Goal: Communication & Community: Ask a question

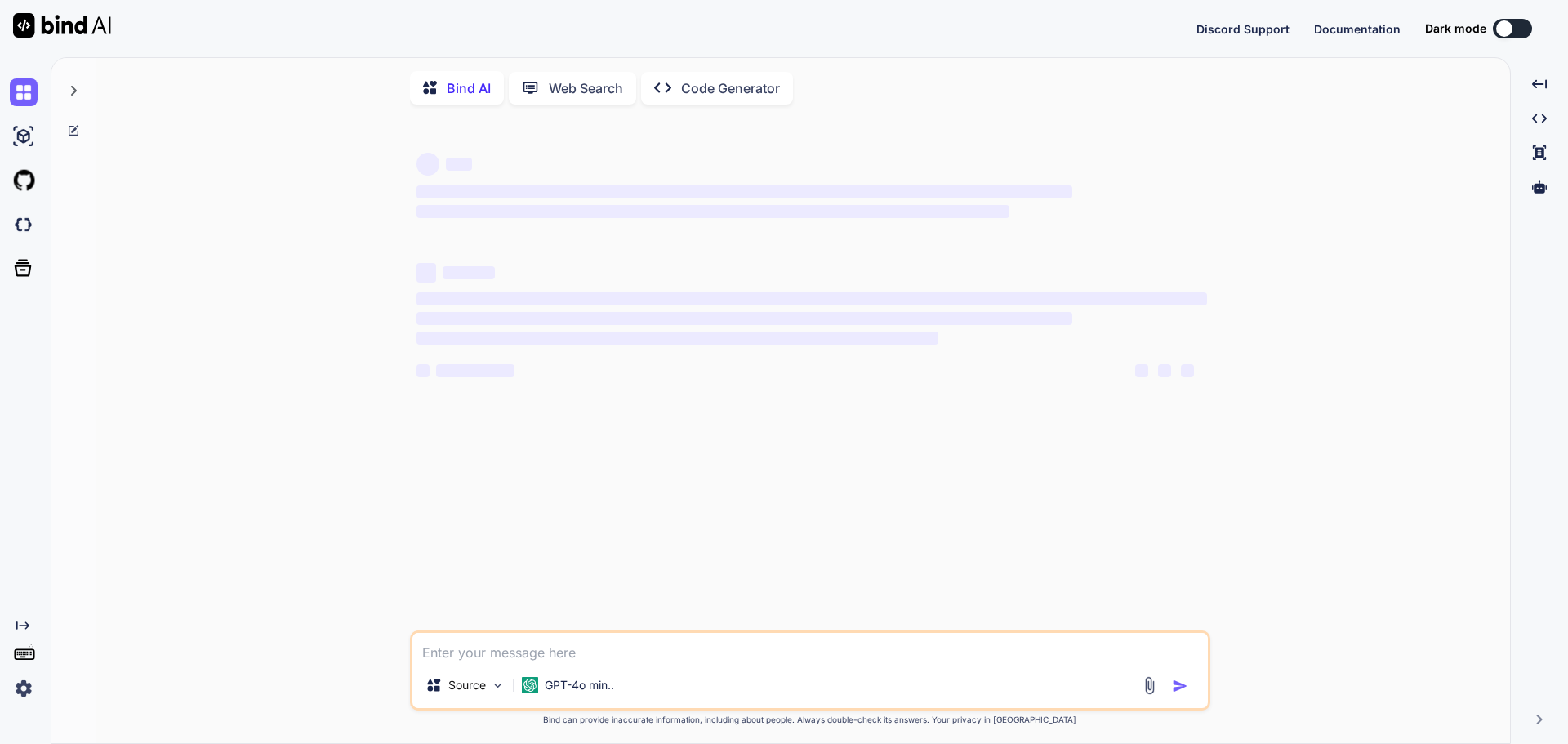
click at [495, 655] on textarea at bounding box center [810, 648] width 795 height 29
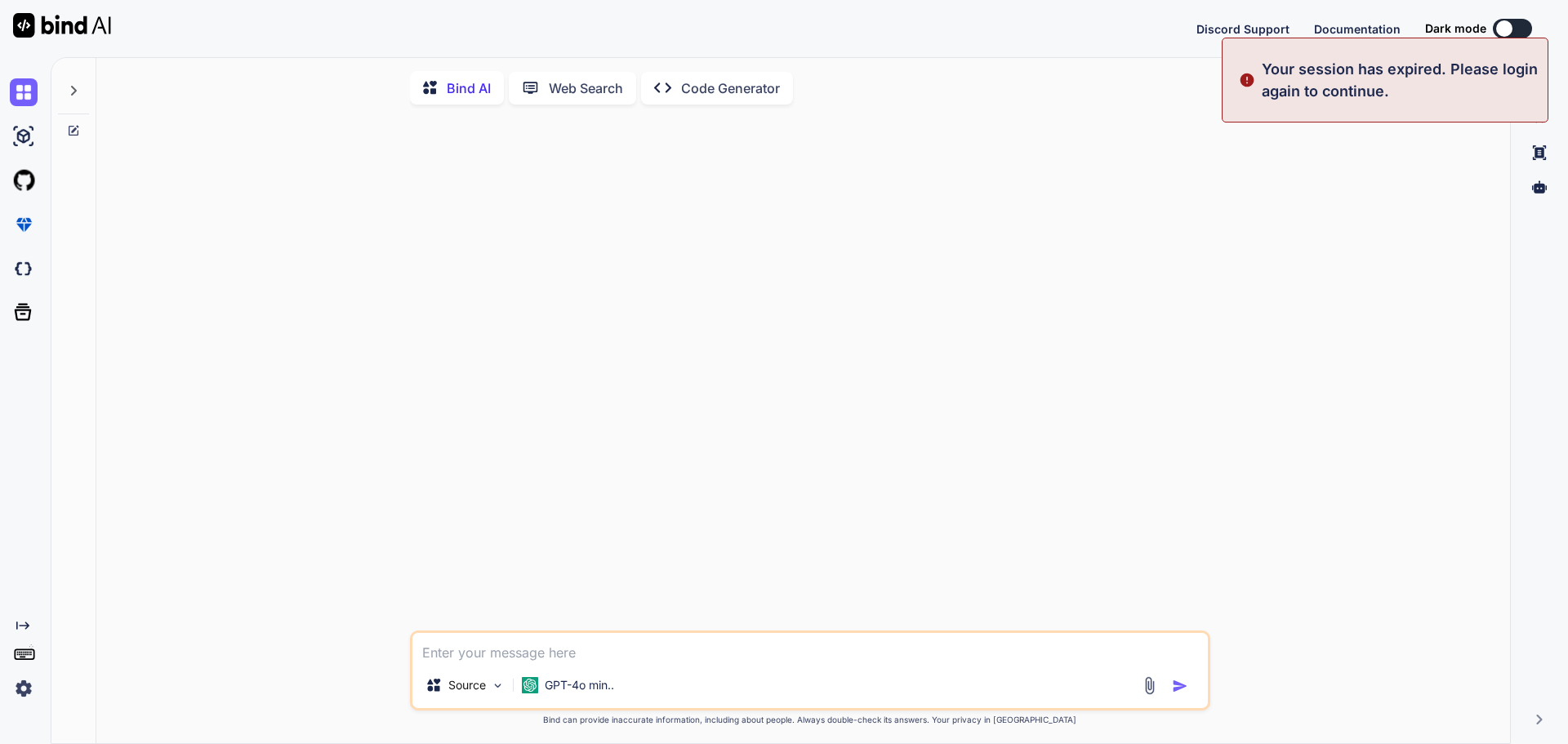
click at [18, 686] on img at bounding box center [24, 688] width 27 height 27
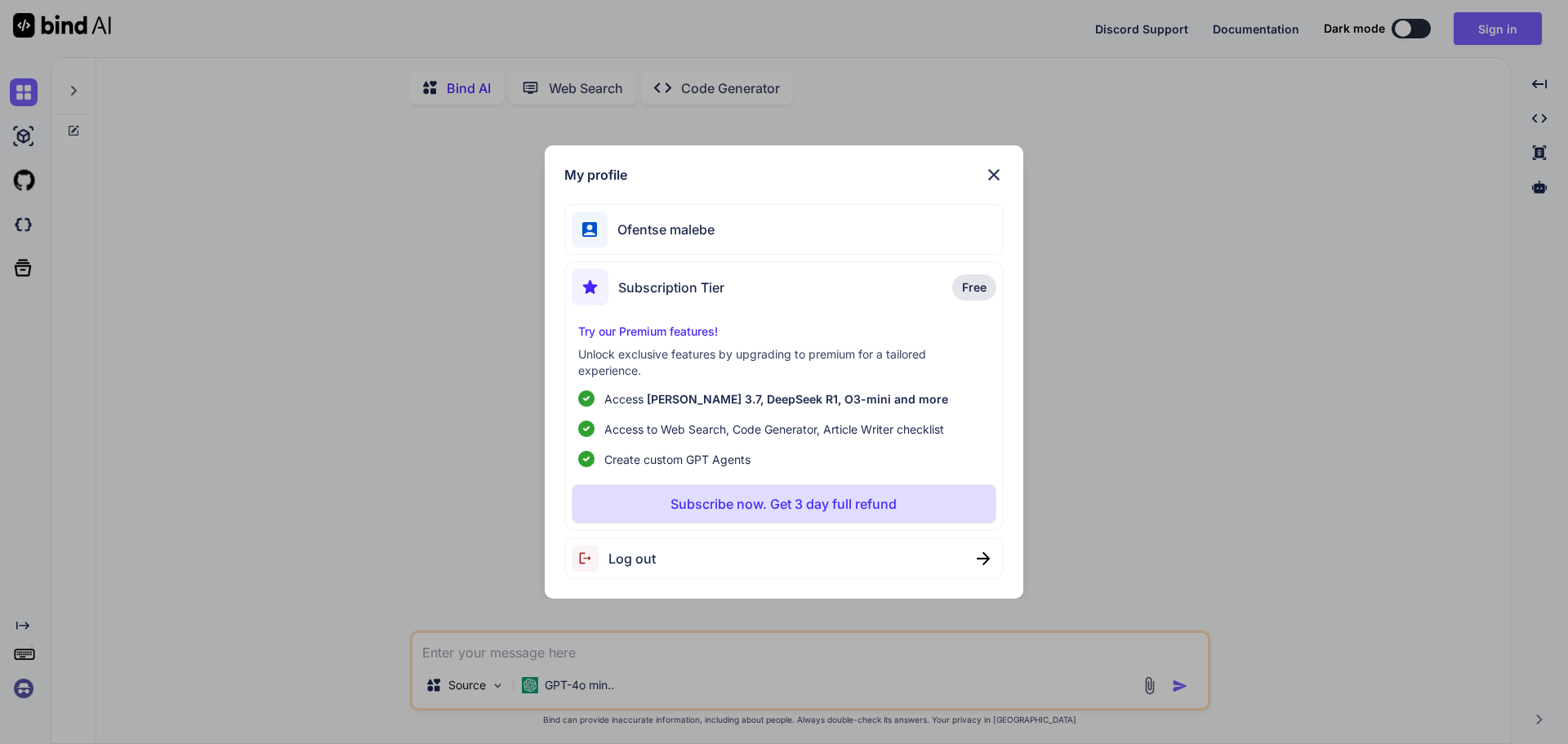
type textarea "x"
click at [628, 557] on span "Log out" at bounding box center [632, 558] width 48 height 19
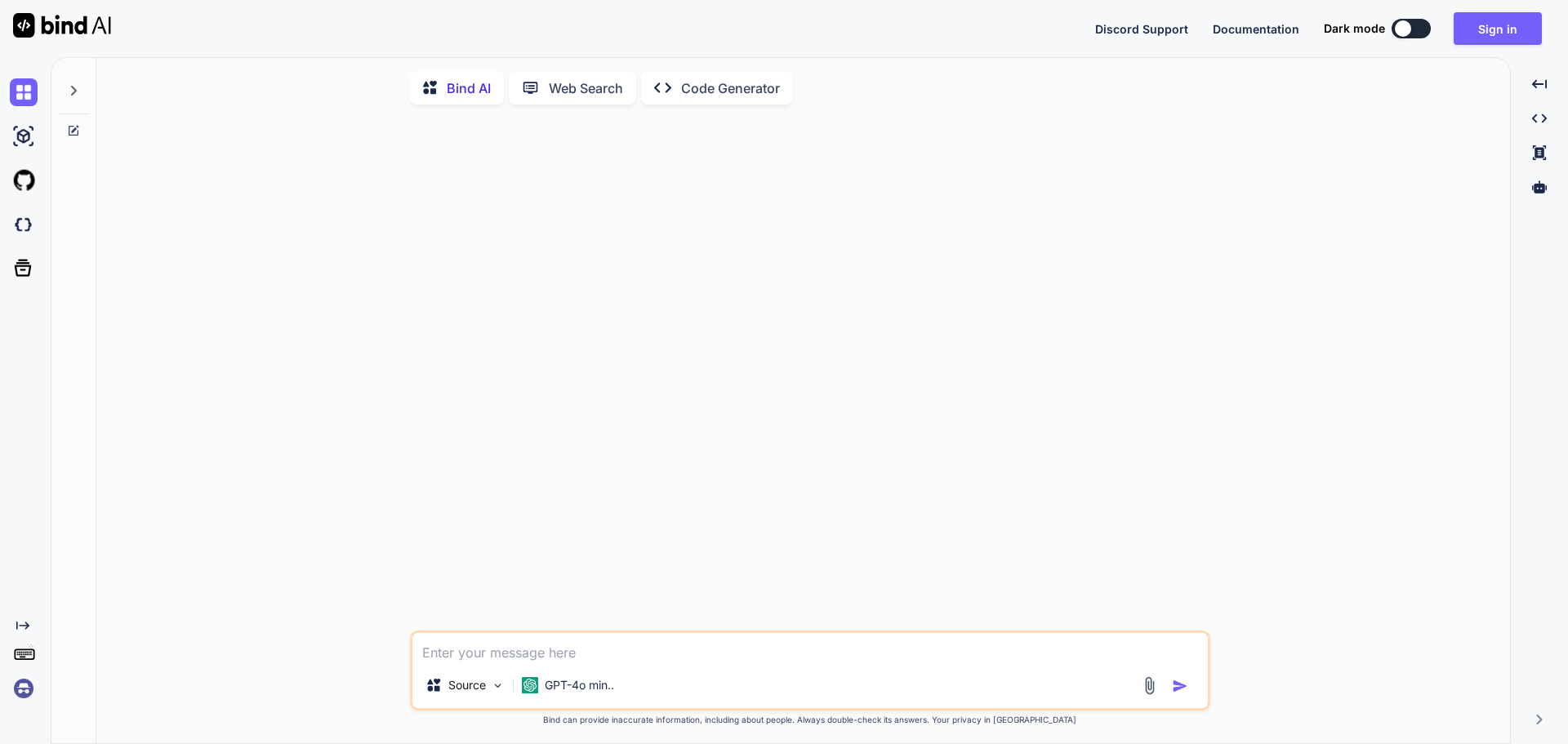
click at [26, 687] on img at bounding box center [24, 688] width 27 height 27
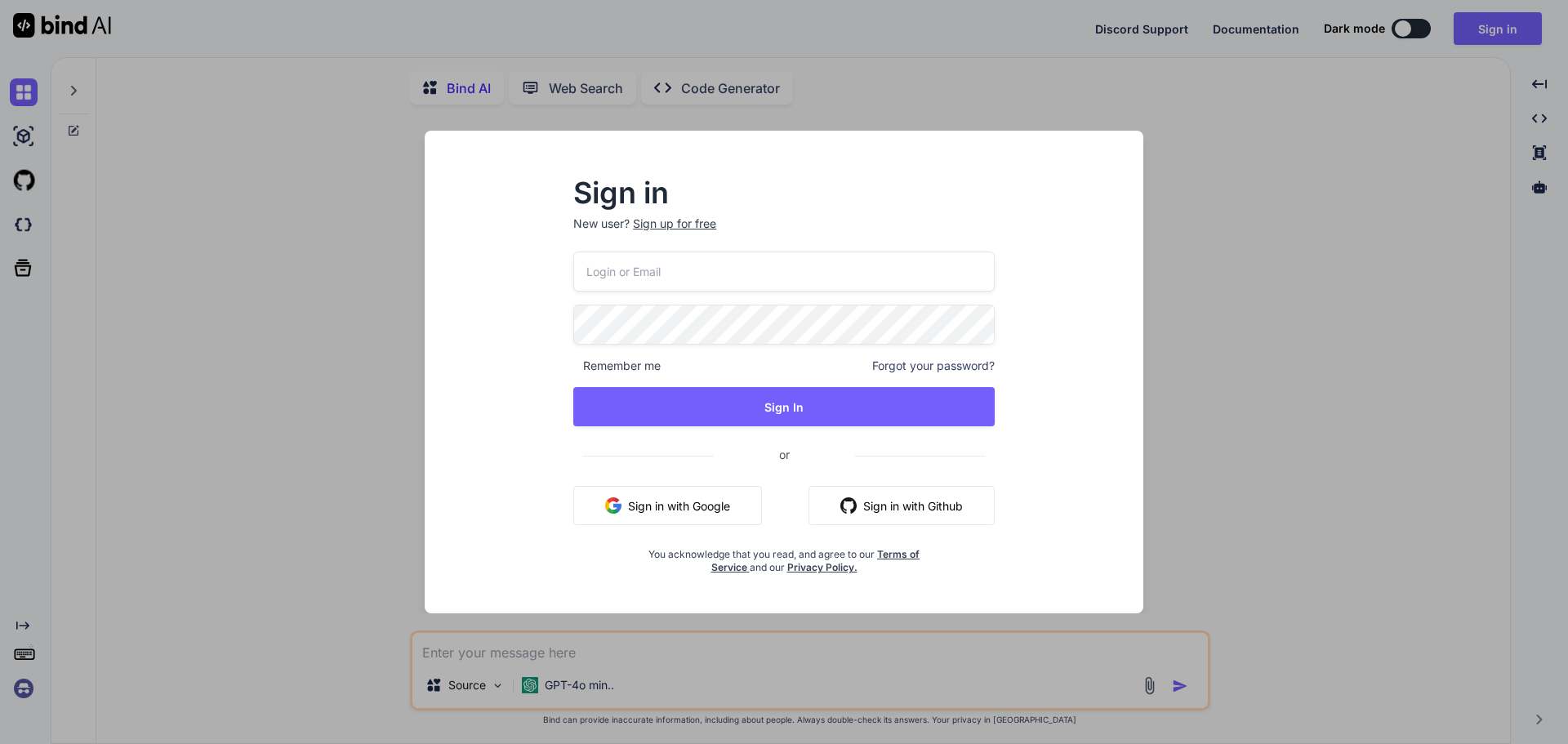
type input "[EMAIL_ADDRESS][DOMAIN_NAME]"
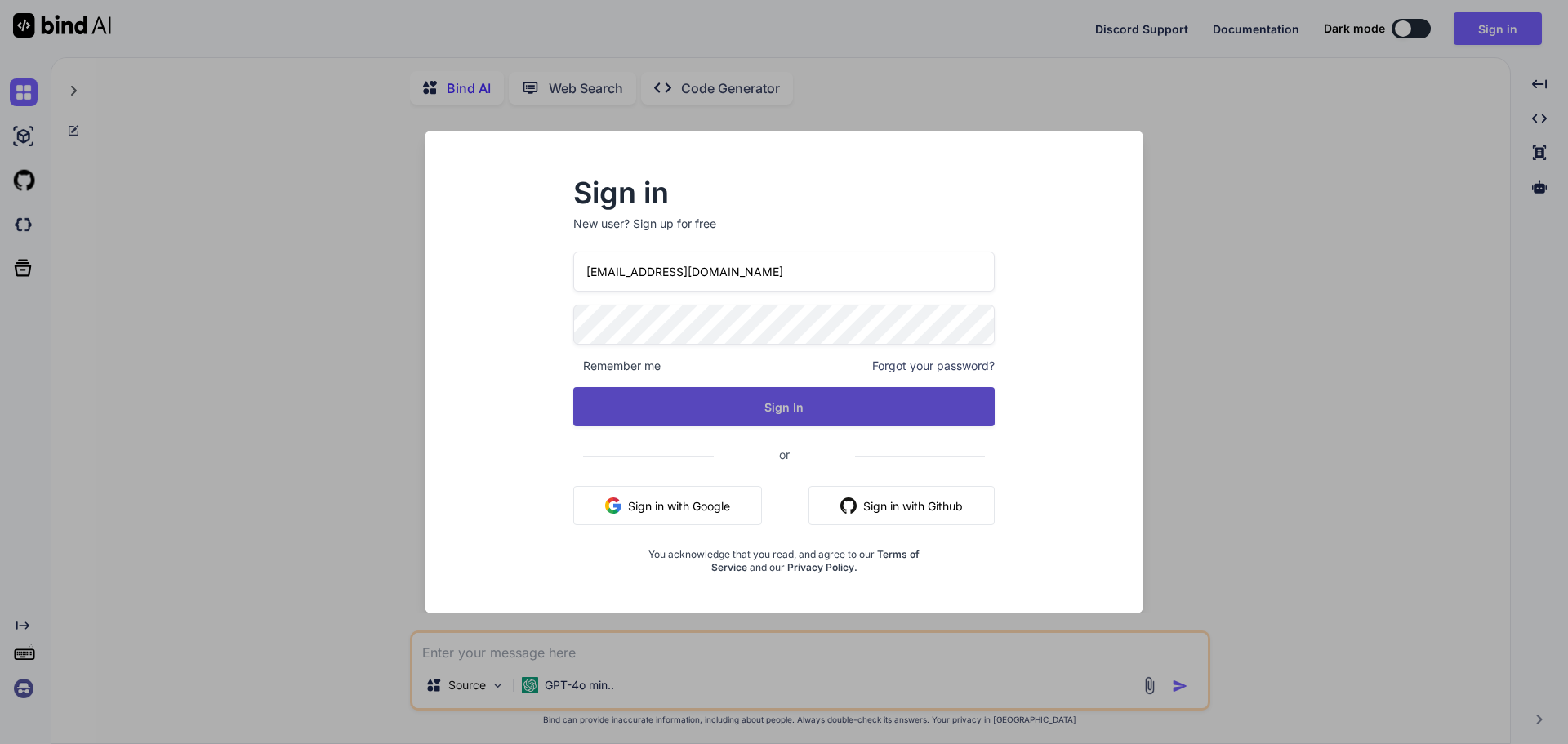
click at [778, 405] on button "Sign In" at bounding box center [783, 407] width 421 height 39
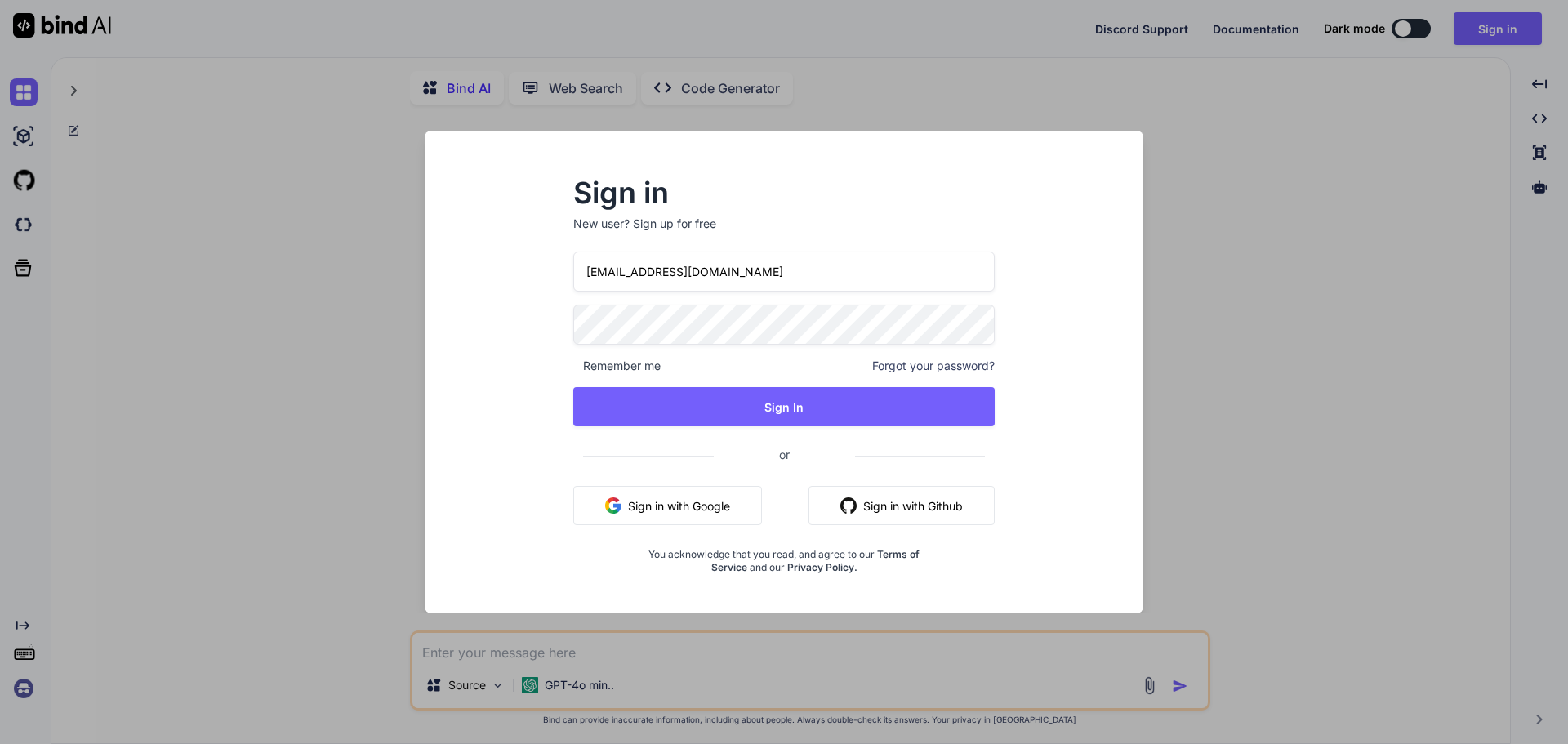
type textarea "x"
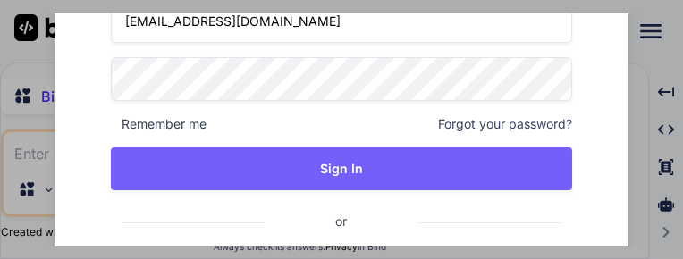
scroll to position [98, 0]
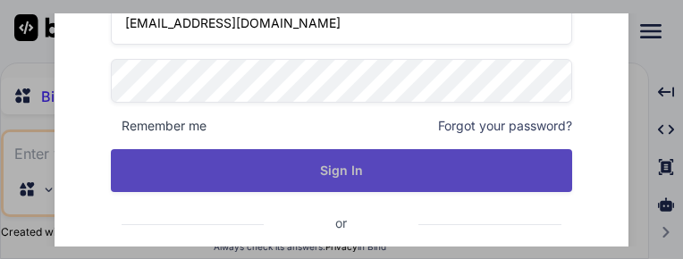
click at [355, 171] on button "Sign In" at bounding box center [341, 170] width 461 height 43
click at [335, 169] on button "Sign In" at bounding box center [341, 170] width 461 height 43
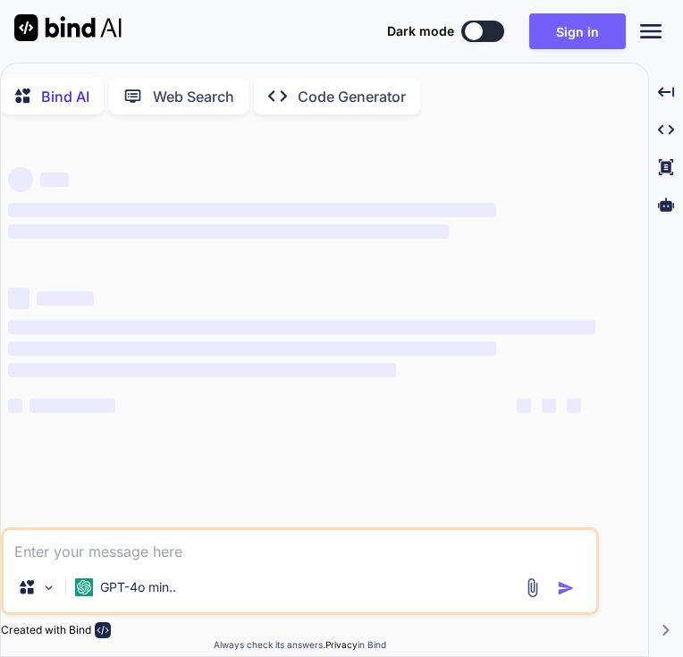
type textarea "x"
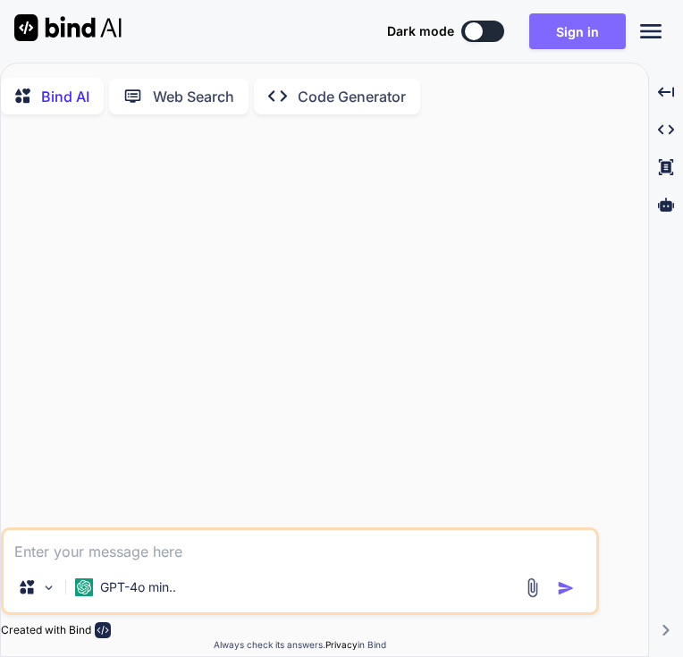
click at [586, 35] on button "Sign in" at bounding box center [577, 31] width 97 height 36
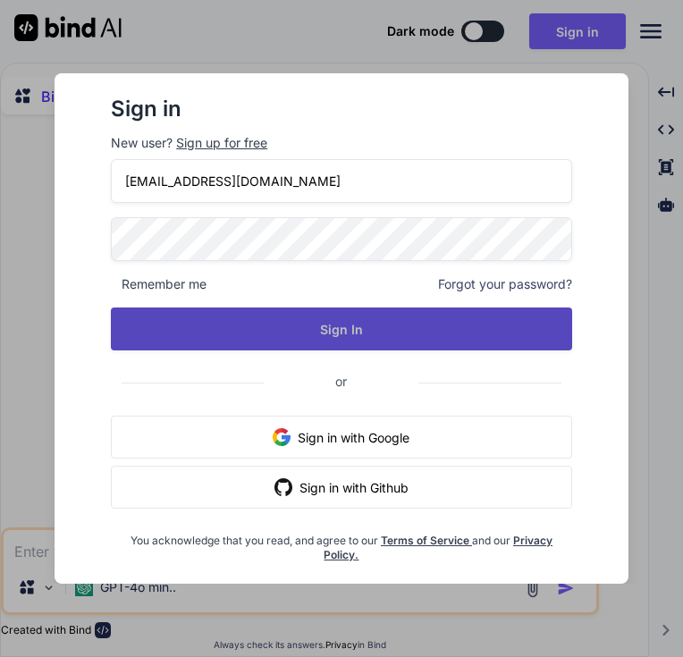
click at [333, 258] on button "Sign In" at bounding box center [341, 328] width 461 height 43
click at [348, 258] on button "Sign In" at bounding box center [341, 328] width 461 height 43
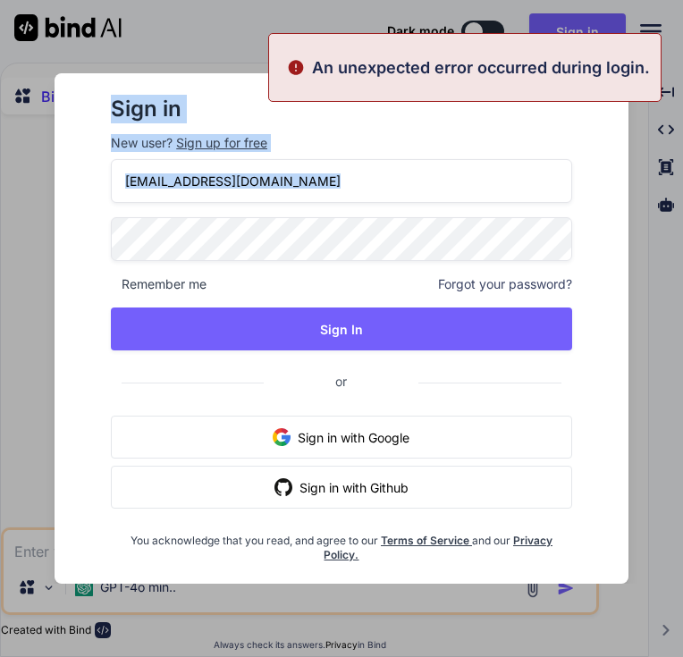
drag, startPoint x: 684, startPoint y: 250, endPoint x: 1087, endPoint y: 231, distance: 403.5
click at [682, 231] on html "Discord Support Documentation Dark mode Sign in Created with Pixso. Created wit…" at bounding box center [341, 328] width 683 height 657
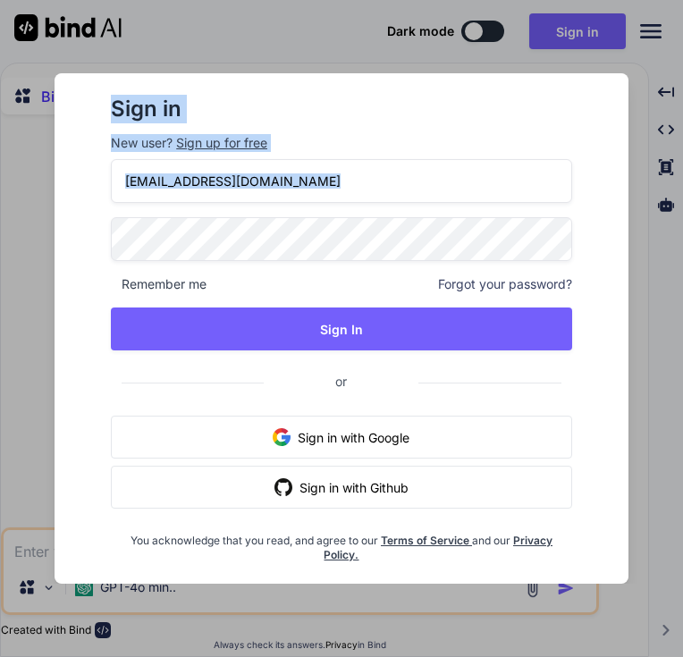
click at [243, 38] on div "Sign in New user? Sign up for free [EMAIL_ADDRESS][DOMAIN_NAME] Remember me For…" at bounding box center [341, 328] width 683 height 657
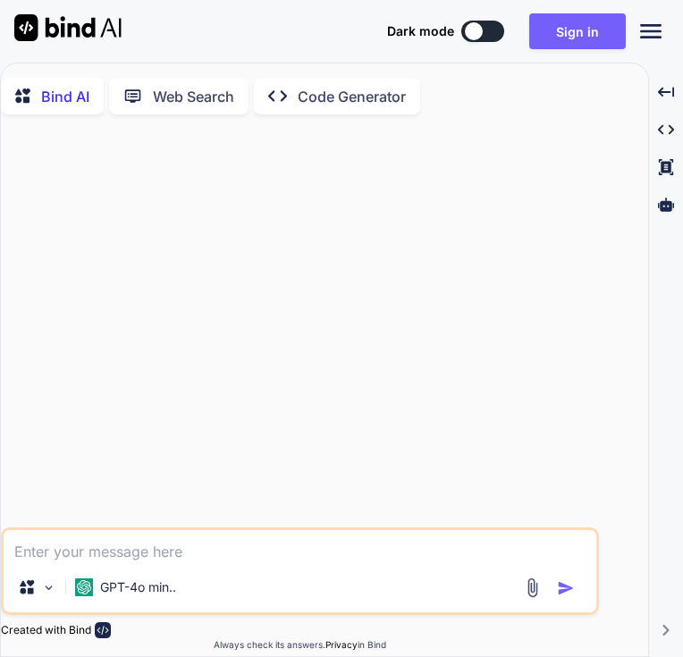
click at [200, 258] on textarea at bounding box center [300, 546] width 592 height 32
click at [140, 258] on textarea at bounding box center [300, 546] width 592 height 32
click at [141, 258] on textarea at bounding box center [300, 546] width 592 height 32
paste textarea "<script setup lang="ts"> import type { ColumnProps } from '#shared/types/base' …"
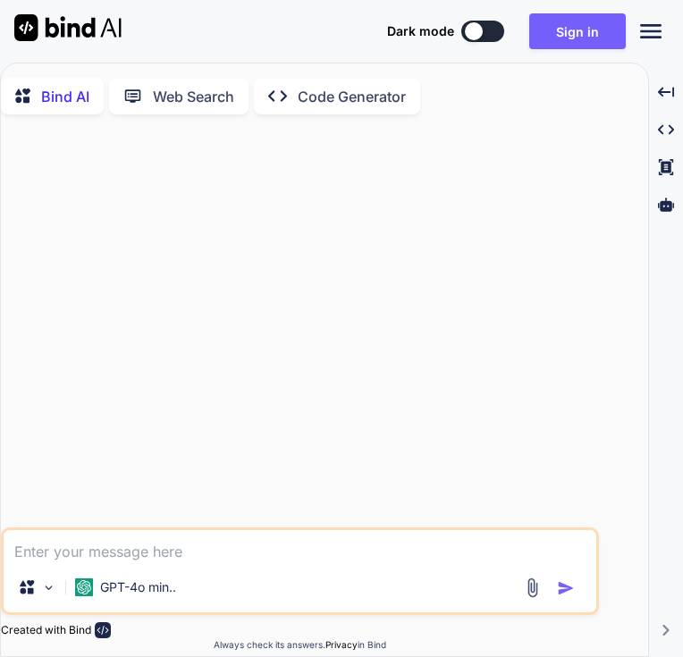
type textarea "<script setup lang="ts"> import type { ColumnProps } from '#shared/types/base' …"
type textarea "x"
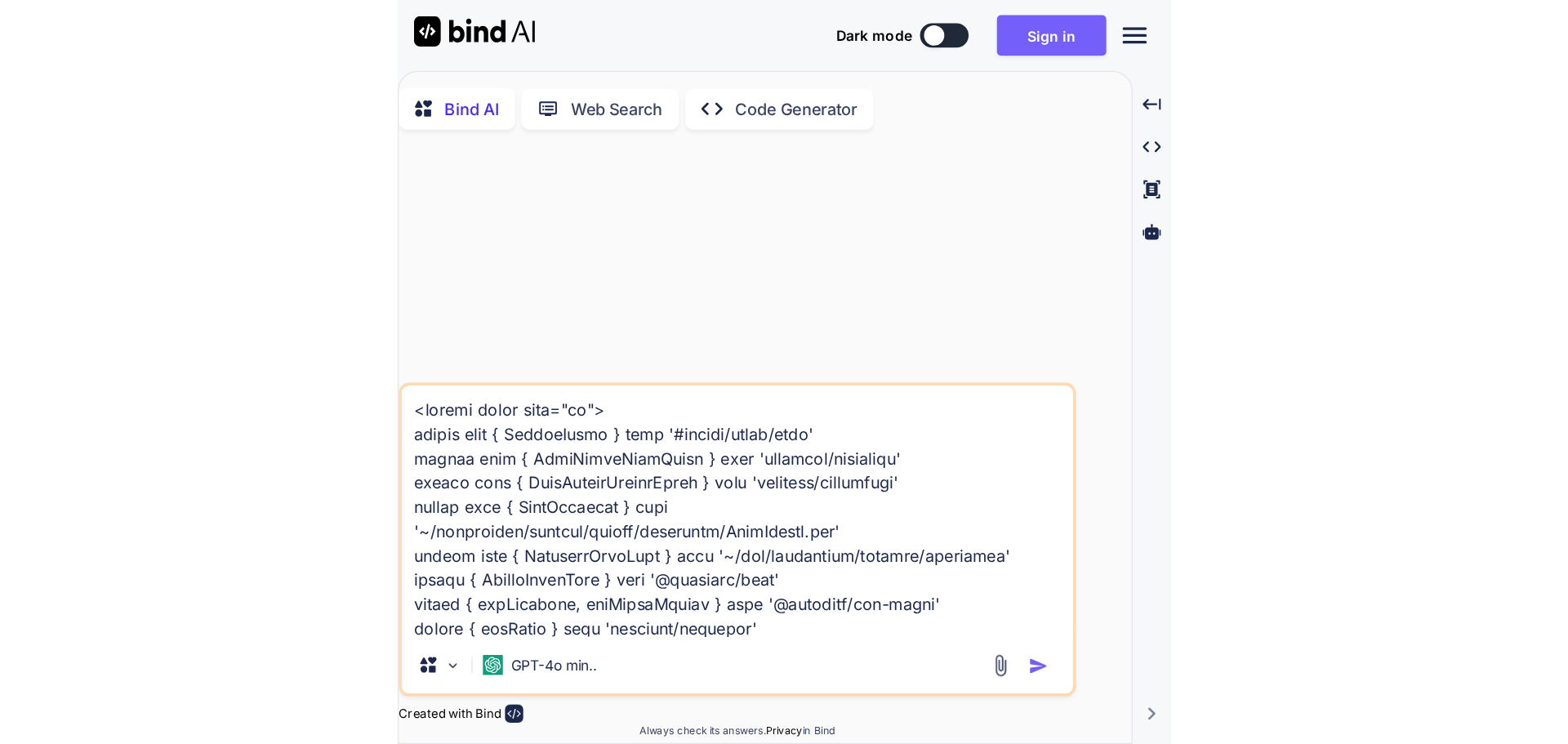
scroll to position [5922, 0]
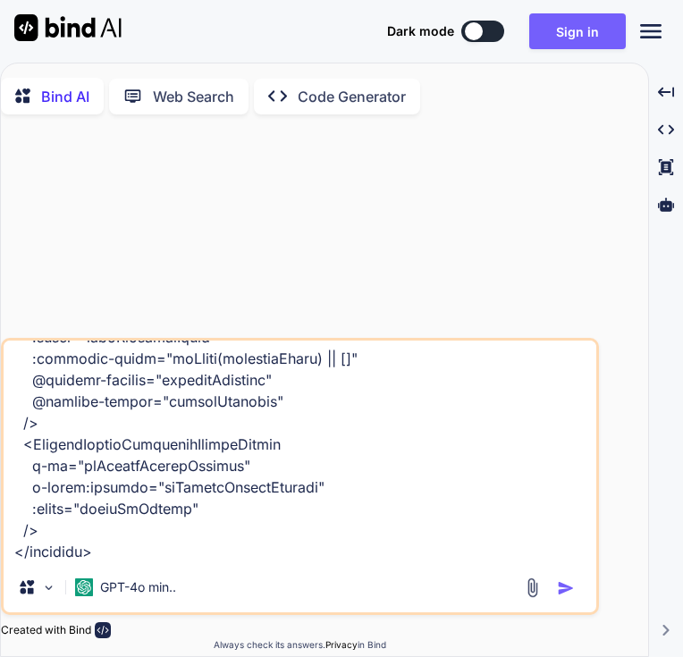
click at [146, 258] on textarea at bounding box center [300, 451] width 592 height 222
type textarea "<script setup lang="ts"> import type { ColumnProps } from '#shared/types/base' …"
type textarea "x"
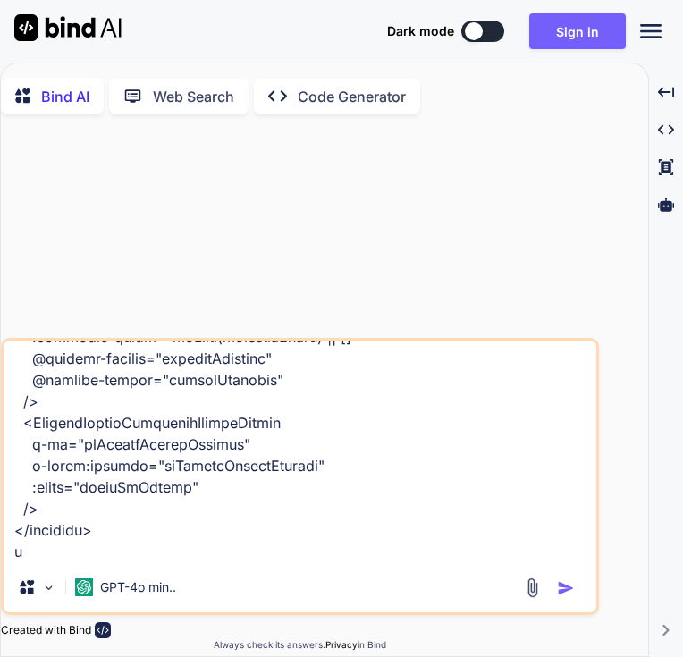
type textarea "<script setup lang="ts"> import type { ColumnProps } from '#shared/types/base' …"
type textarea "x"
type textarea "<script setup lang="ts"> import type { ColumnProps } from '#shared/types/base' …"
type textarea "x"
type textarea "<script setup lang="ts"> import type { ColumnProps } from '#shared/types/base' …"
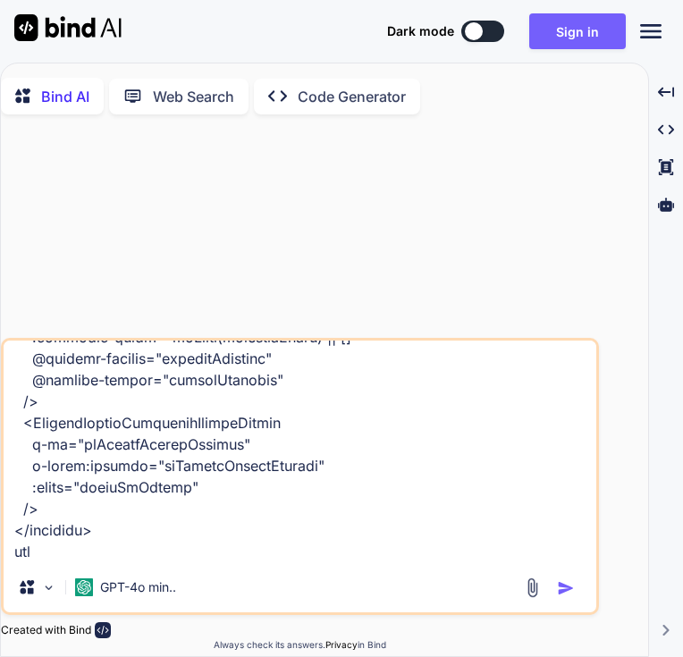
type textarea "x"
type textarea "<script setup lang="ts"> import type { ColumnProps } from '#shared/types/base' …"
type textarea "x"
type textarea "<script setup lang="ts"> import type { ColumnProps } from '#shared/types/base' …"
type textarea "x"
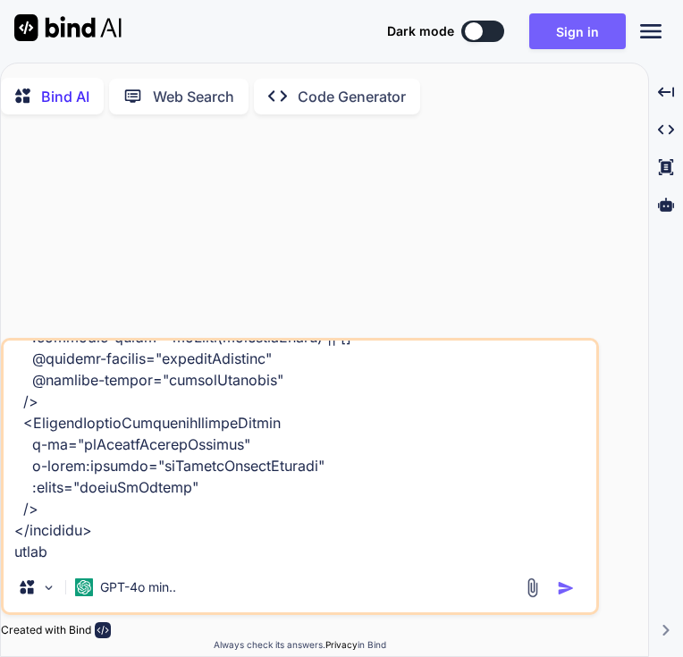
type textarea "<script setup lang="ts"> import type { ColumnProps } from '#shared/types/base' …"
type textarea "x"
type textarea "<script setup lang="ts"> import type { ColumnProps } from '#shared/types/base' …"
type textarea "x"
type textarea "<script setup lang="ts"> import type { ColumnProps } from '#shared/types/base' …"
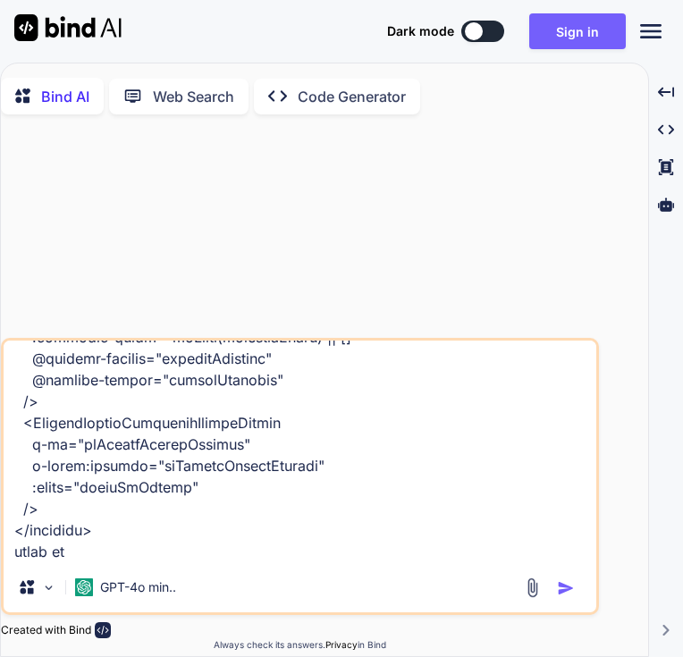
type textarea "x"
type textarea "<script setup lang="ts"> import type { ColumnProps } from '#shared/types/base' …"
type textarea "x"
type textarea "<script setup lang="ts"> import type { ColumnProps } from '#shared/types/base' …"
type textarea "x"
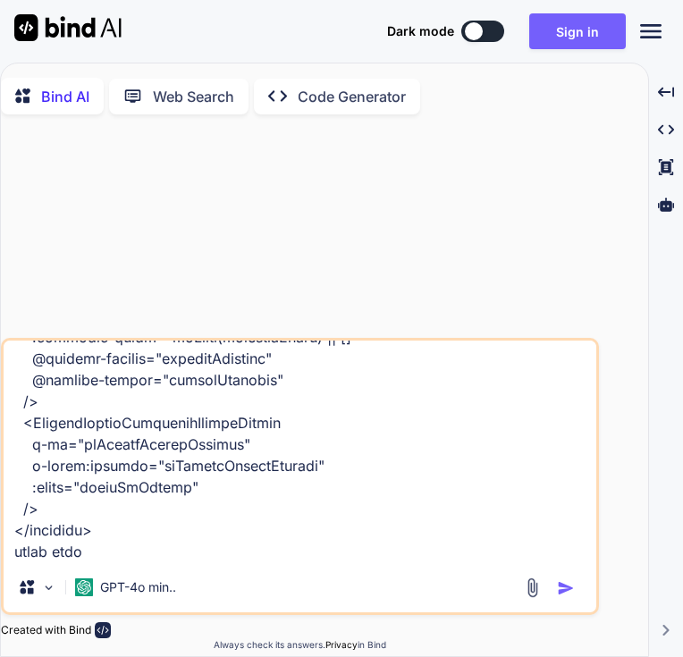
type textarea "<script setup lang="ts"> import type { ColumnProps } from '#shared/types/base' …"
type textarea "x"
type textarea "<script setup lang="ts"> import type { ColumnProps } from '#shared/types/base' …"
type textarea "x"
type textarea "<script setup lang="ts"> import type { ColumnProps } from '#shared/types/base' …"
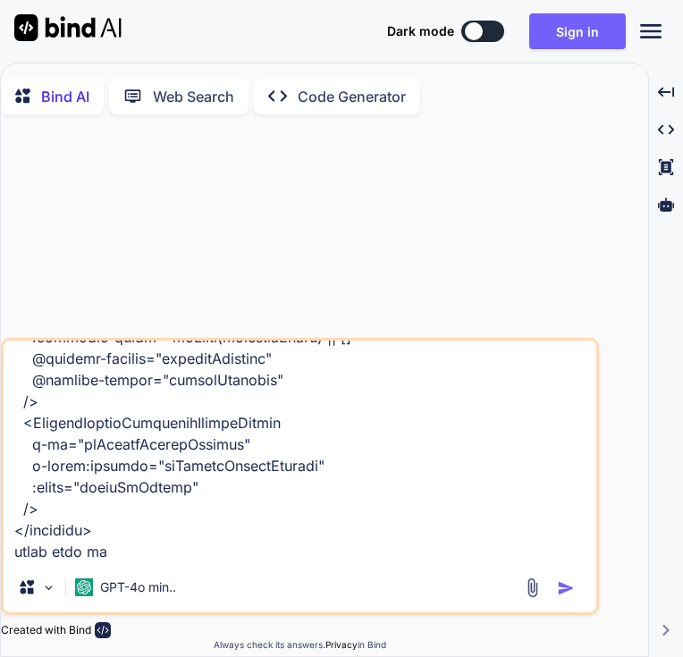
type textarea "x"
type textarea "<script setup lang="ts"> import type { ColumnProps } from '#shared/types/base' …"
type textarea "x"
type textarea "<script setup lang="ts"> import type { ColumnProps } from '#shared/types/base' …"
type textarea "x"
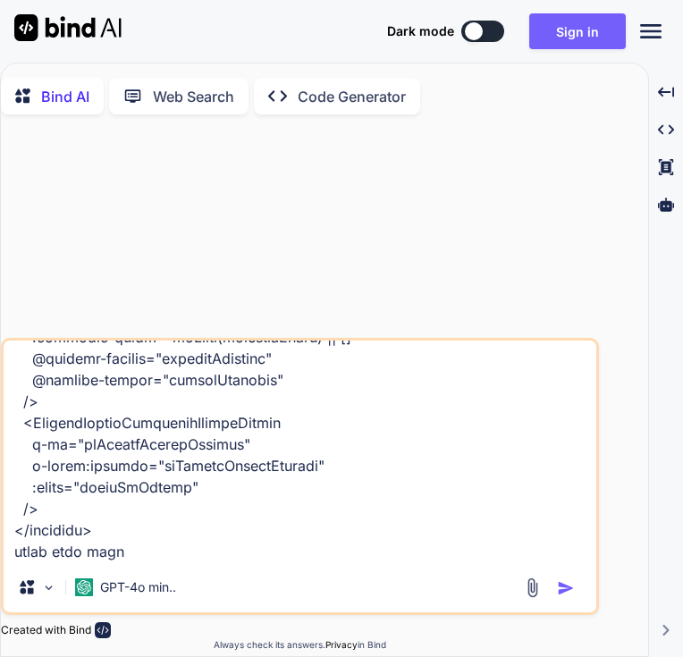
type textarea "<script setup lang="ts"> import type { ColumnProps } from '#shared/types/base' …"
type textarea "x"
type textarea "<script setup lang="ts"> import type { ColumnProps } from '#shared/types/base' …"
type textarea "x"
type textarea "<script setup lang="ts"> import type { ColumnProps } from '#shared/types/base' …"
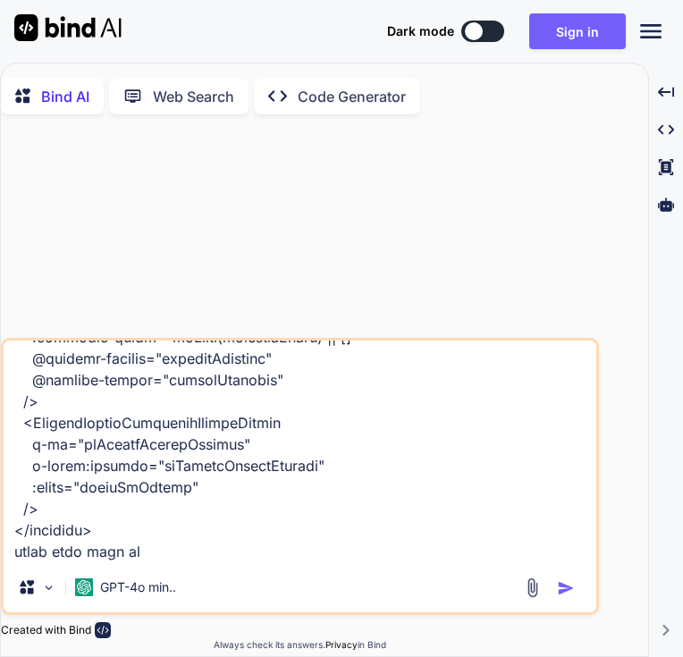
type textarea "x"
type textarea "<script setup lang="ts"> import type { ColumnProps } from '#shared/types/base' …"
type textarea "x"
type textarea "<script setup lang="ts"> import type { ColumnProps } from '#shared/types/base' …"
type textarea "x"
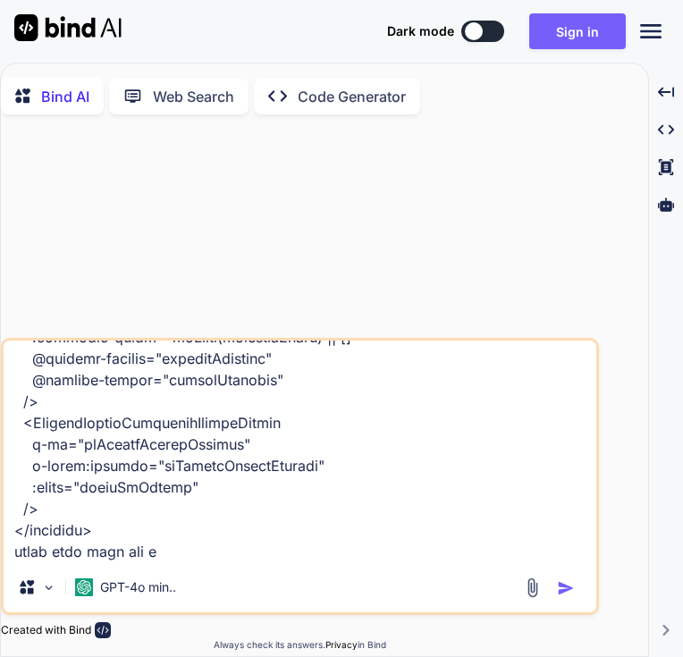
type textarea "<script setup lang="ts"> import type { ColumnProps } from '#shared/types/base' …"
type textarea "x"
type textarea "<script setup lang="ts"> import type { ColumnProps } from '#shared/types/base' …"
type textarea "x"
type textarea "<script setup lang="ts"> import type { ColumnProps } from '#shared/types/base' …"
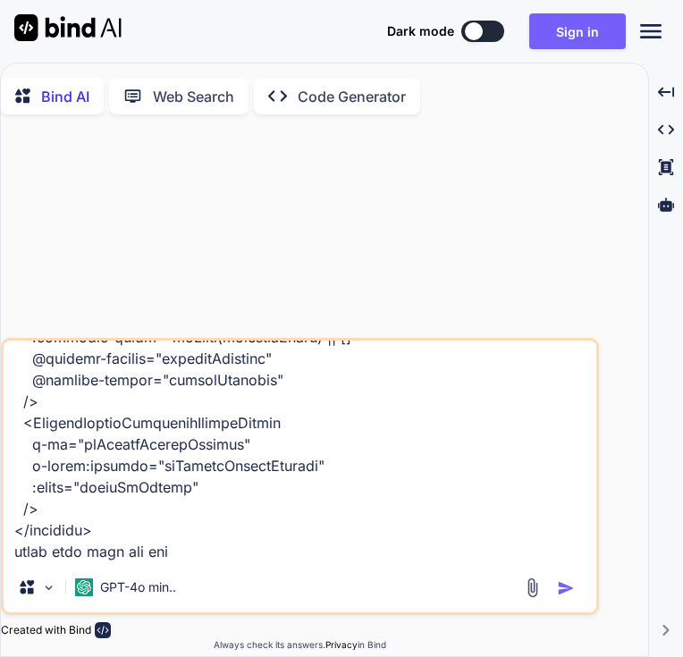
type textarea "x"
type textarea "<script setup lang="ts"> import type { ColumnProps } from '#shared/types/base' …"
type textarea "x"
type textarea "<script setup lang="ts"> import type { ColumnProps } from '#shared/types/base' …"
type textarea "x"
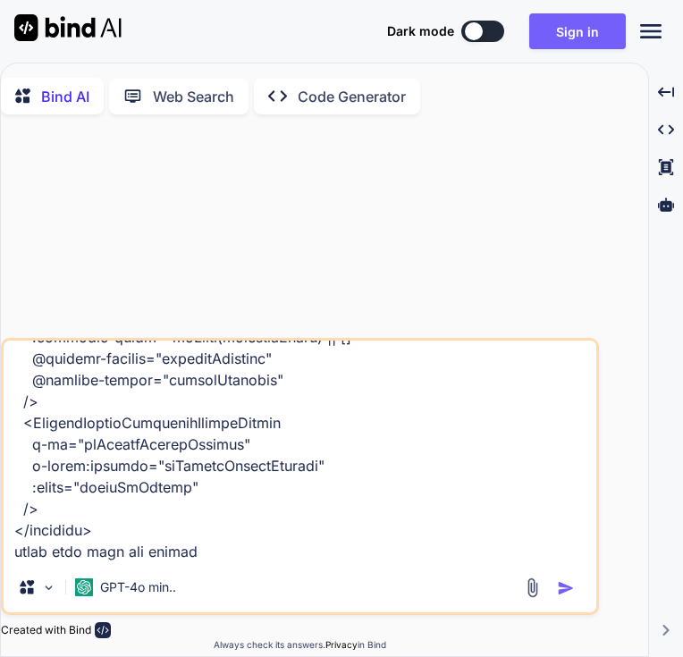
type textarea "<script setup lang="ts"> import type { ColumnProps } from '#shared/types/base' …"
type textarea "x"
type textarea "<script setup lang="ts"> import type { ColumnProps } from '#shared/types/base' …"
type textarea "x"
type textarea "<script setup lang="ts"> import type { ColumnProps } from '#shared/types/base' …"
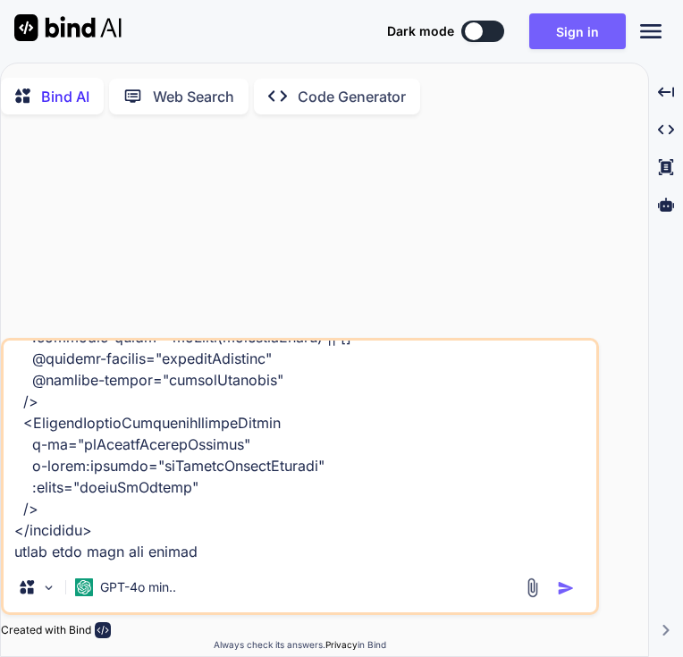
type textarea "x"
type textarea "<script setup lang="ts"> import type { ColumnProps } from '#shared/types/base' …"
type textarea "x"
type textarea "<script setup lang="ts"> import type { ColumnProps } from '#shared/types/base' …"
type textarea "x"
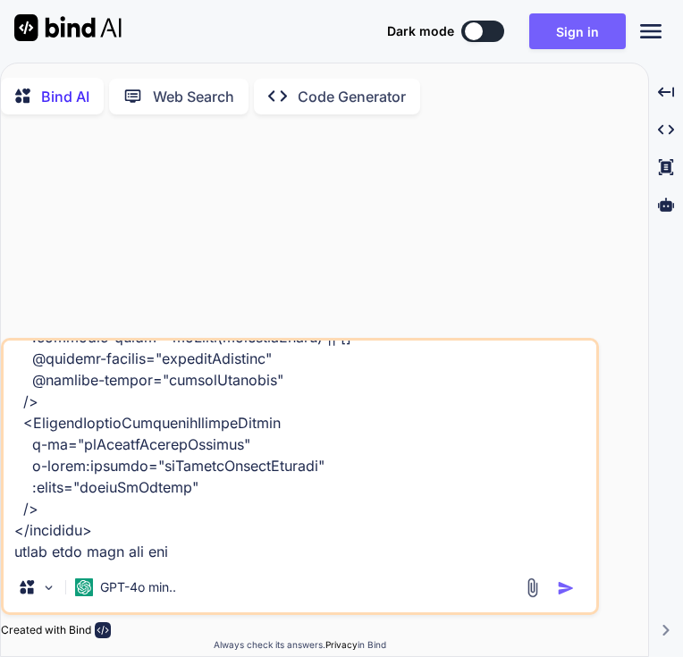
type textarea "<script setup lang="ts"> import type { ColumnProps } from '#shared/types/base' …"
type textarea "x"
type textarea "<script setup lang="ts"> import type { ColumnProps } from '#shared/types/base' …"
type textarea "x"
type textarea "<script setup lang="ts"> import type { ColumnProps } from '#shared/types/base' …"
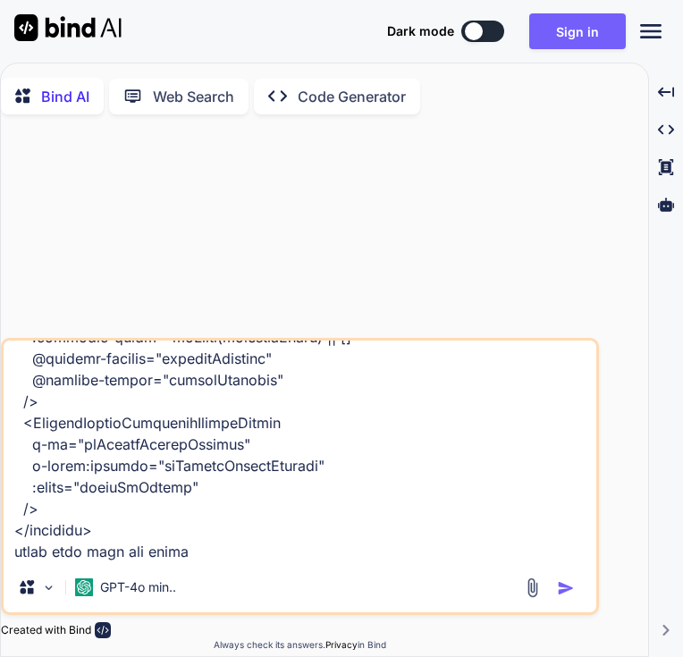
type textarea "x"
type textarea "<script setup lang="ts"> import type { ColumnProps } from '#shared/types/base' …"
type textarea "x"
type textarea "<script setup lang="ts"> import type { ColumnProps } from '#shared/types/base' …"
type textarea "x"
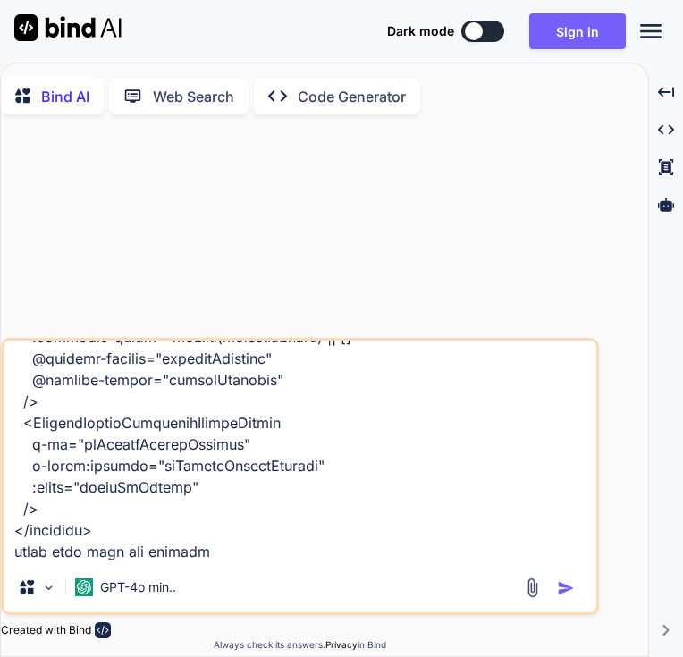
type textarea "<script setup lang="ts"> import type { ColumnProps } from '#shared/types/base' …"
type textarea "x"
type textarea "<script setup lang="ts"> import type { ColumnProps } from '#shared/types/base' …"
type textarea "x"
type textarea "<script setup lang="ts"> import type { ColumnProps } from '#shared/types/base' …"
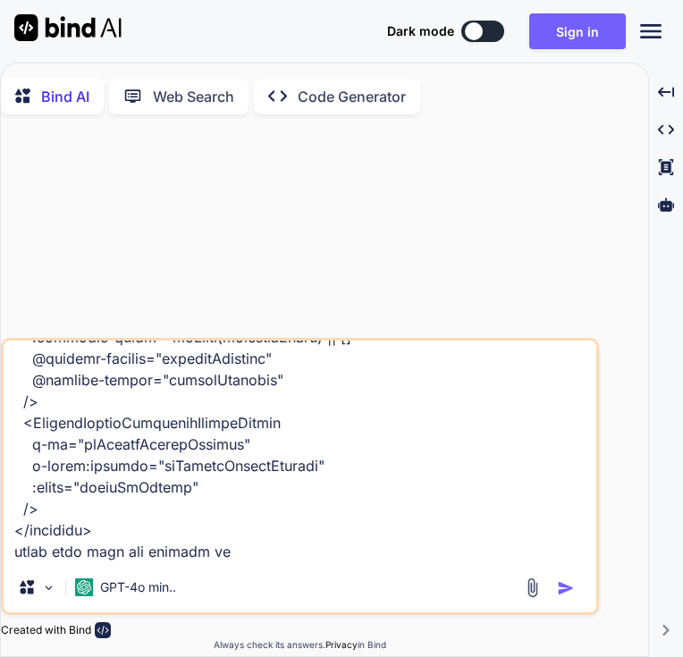
type textarea "x"
type textarea "<script setup lang="ts"> import type { ColumnProps } from '#shared/types/base' …"
type textarea "x"
type textarea "<script setup lang="ts"> import type { ColumnProps } from '#shared/types/base' …"
type textarea "x"
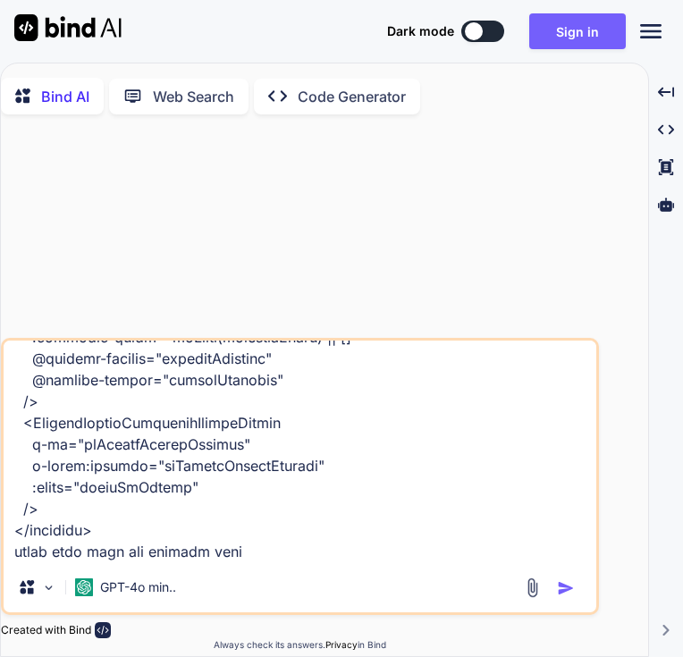
type textarea "<script setup lang="ts"> import type { ColumnProps } from '#shared/types/base' …"
type textarea "x"
type textarea "<script setup lang="ts"> import type { ColumnProps } from '#shared/types/base' …"
type textarea "x"
type textarea "<script setup lang="ts"> import type { ColumnProps } from '#shared/types/base' …"
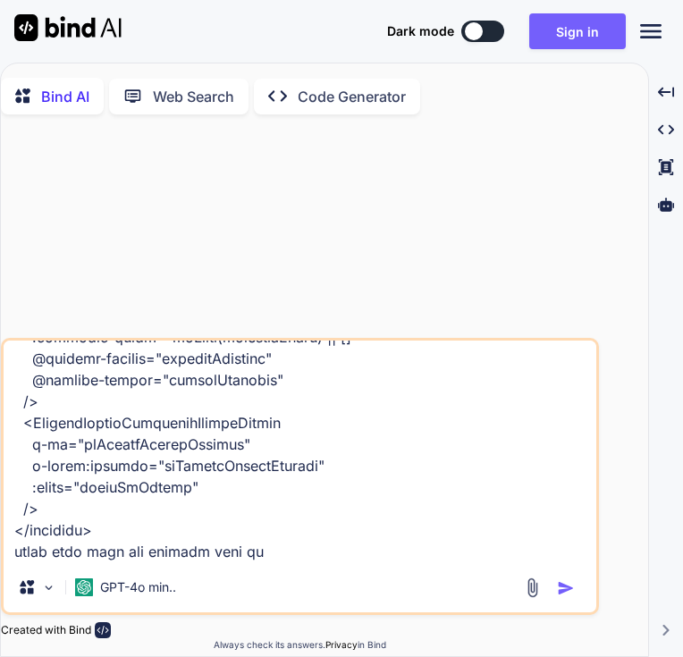
type textarea "x"
type textarea "<script setup lang="ts"> import type { ColumnProps } from '#shared/types/base' …"
type textarea "x"
type textarea "<script setup lang="ts"> import type { ColumnProps } from '#shared/types/base' …"
type textarea "x"
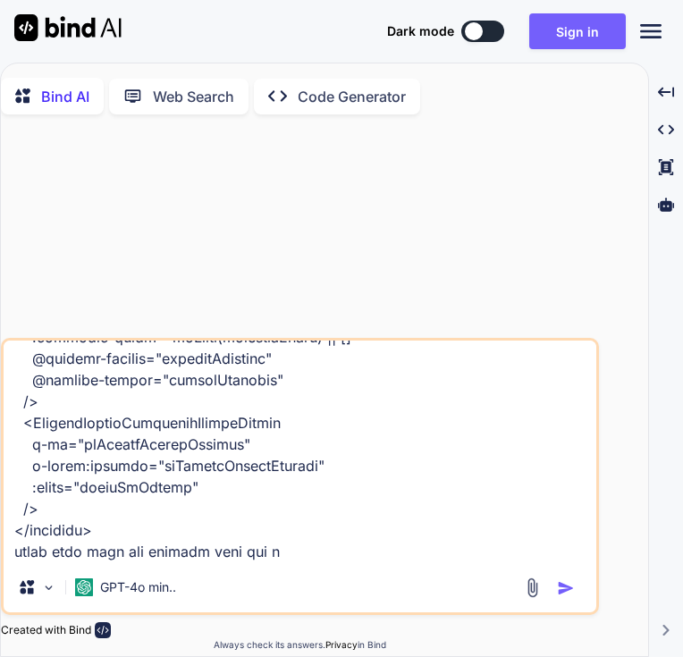
type textarea "<script setup lang="ts"> import type { ColumnProps } from '#shared/types/base' …"
type textarea "x"
type textarea "<script setup lang="ts"> import type { ColumnProps } from '#shared/types/base' …"
type textarea "x"
type textarea "<script setup lang="ts"> import type { ColumnProps } from '#shared/types/base' …"
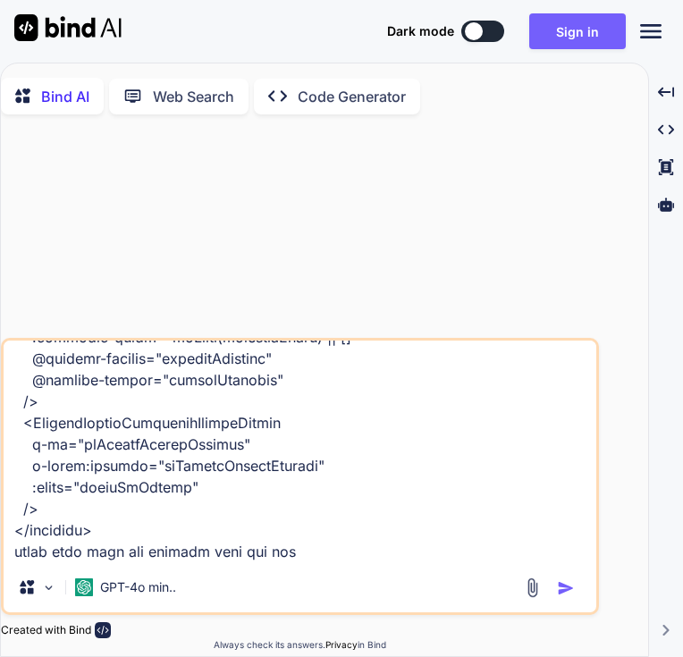
type textarea "x"
type textarea "<script setup lang="ts"> import type { ColumnProps } from '#shared/types/base' …"
type textarea "x"
type textarea "<script setup lang="ts"> import type { ColumnProps } from '#shared/types/base' …"
type textarea "x"
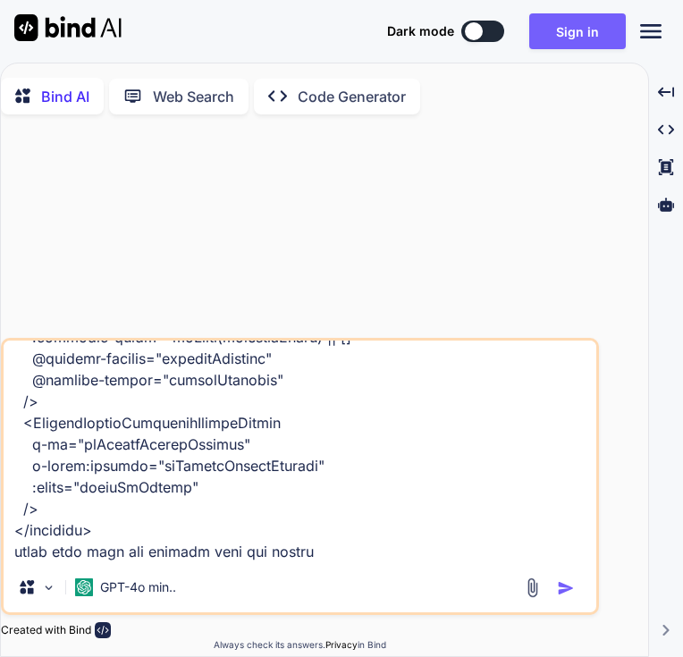
type textarea "<script setup lang="ts"> import type { ColumnProps } from '#shared/types/base' …"
type textarea "x"
type textarea "<script setup lang="ts"> import type { ColumnProps } from '#shared/types/base' …"
type textarea "x"
type textarea "<script setup lang="ts"> import type { ColumnProps } from '#shared/types/base' …"
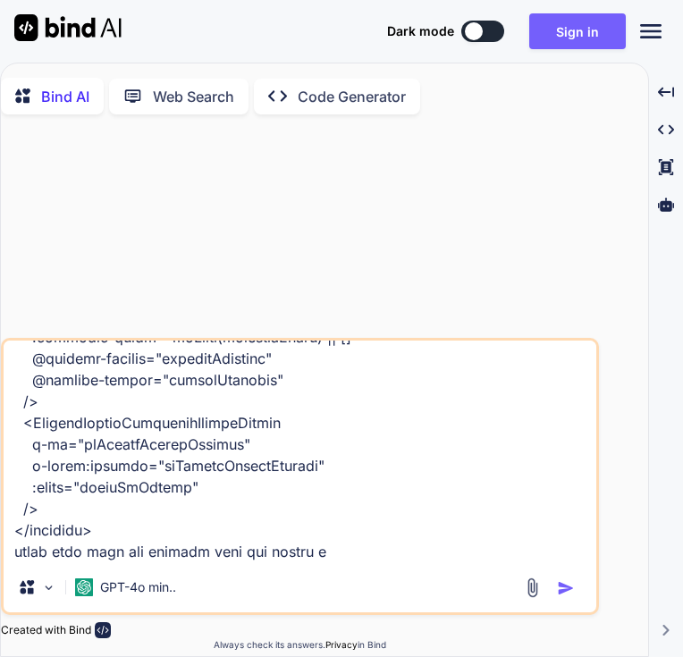
type textarea "x"
type textarea "<script setup lang="ts"> import type { ColumnProps } from '#shared/types/base' …"
type textarea "x"
type textarea "<script setup lang="ts"> import type { ColumnProps } from '#shared/types/base' …"
type textarea "x"
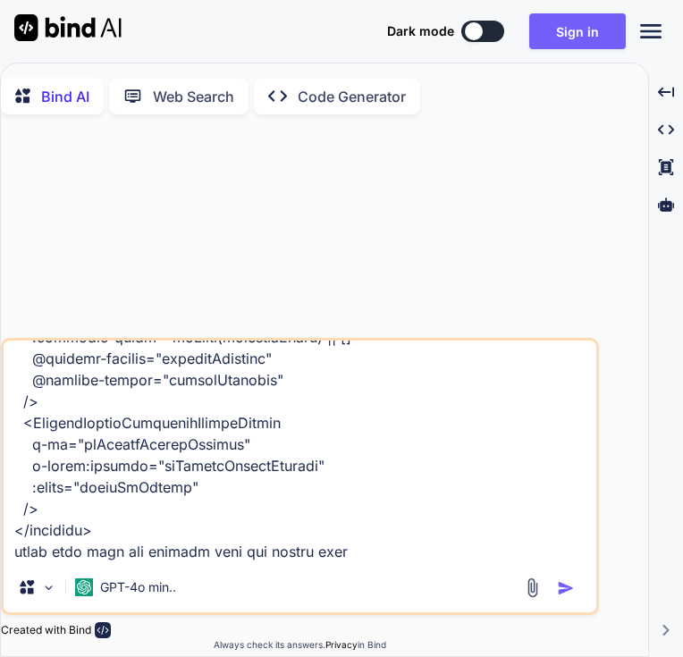
type textarea "<script setup lang="ts"> import type { ColumnProps } from '#shared/types/base' …"
type textarea "x"
type textarea "<script setup lang="ts"> import type { ColumnProps } from '#shared/types/base' …"
type textarea "x"
type textarea "<script setup lang="ts"> import type { ColumnProps } from '#shared/types/base' …"
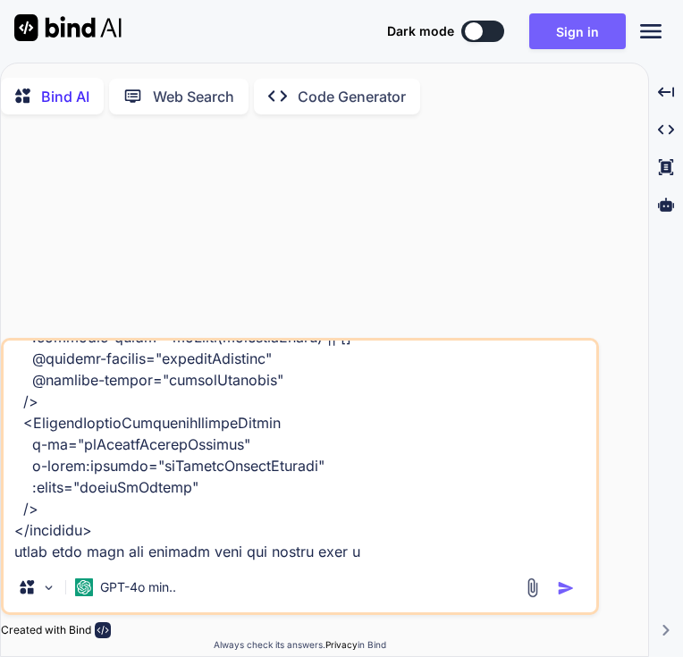
type textarea "x"
type textarea "<script setup lang="ts"> import type { ColumnProps } from '#shared/types/base' …"
type textarea "x"
type textarea "<script setup lang="ts"> import type { ColumnProps } from '#shared/types/base' …"
type textarea "x"
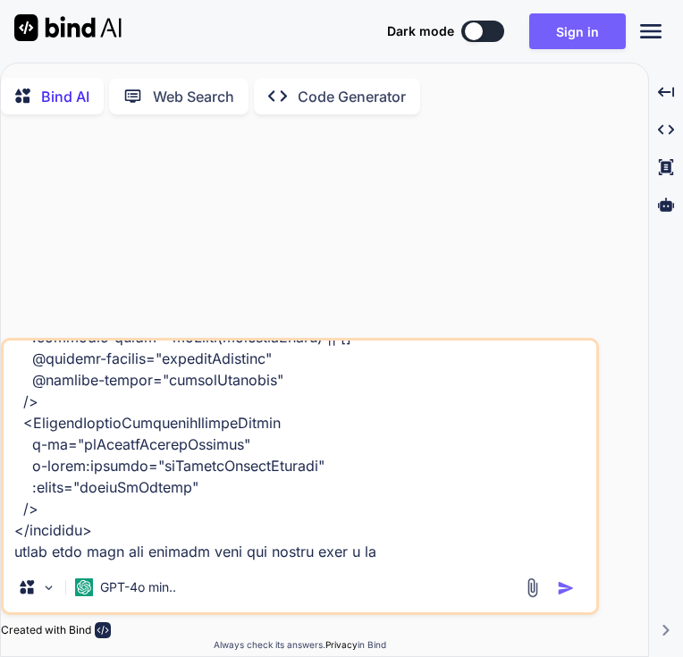
type textarea "<script setup lang="ts"> import type { ColumnProps } from '#shared/types/base' …"
type textarea "x"
type textarea "<script setup lang="ts"> import type { ColumnProps } from '#shared/types/base' …"
type textarea "x"
type textarea "<script setup lang="ts"> import type { ColumnProps } from '#shared/types/base' …"
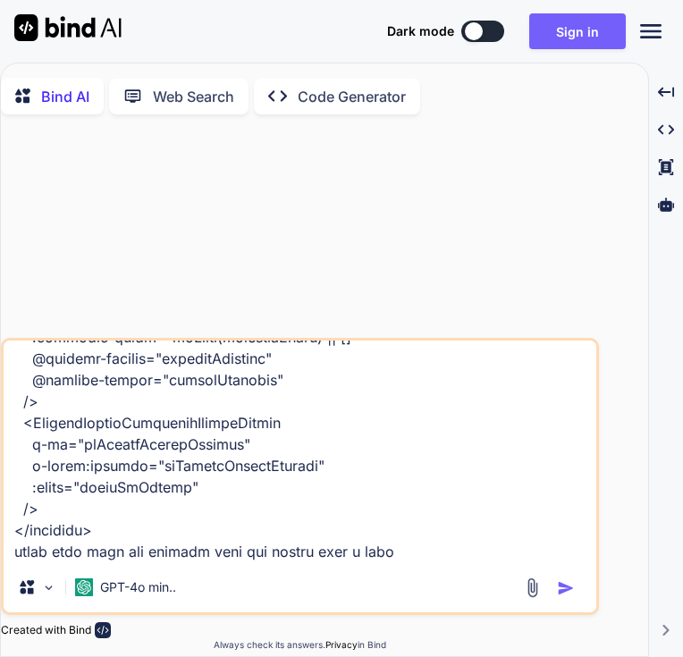
type textarea "x"
type textarea "<script setup lang="ts"> import type { ColumnProps } from '#shared/types/base' …"
type textarea "x"
type textarea "<script setup lang="ts"> import type { ColumnProps } from '#shared/types/base' …"
type textarea "x"
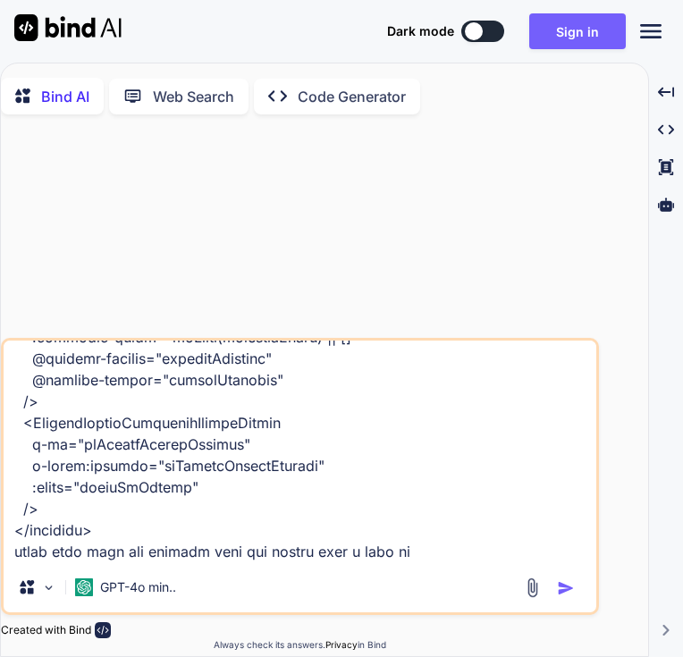
type textarea "<script setup lang="ts"> import type { ColumnProps } from '#shared/types/base' …"
type textarea "x"
type textarea "<script setup lang="ts"> import type { ColumnProps } from '#shared/types/base' …"
type textarea "x"
type textarea "<script setup lang="ts"> import type { ColumnProps } from '#shared/types/base' …"
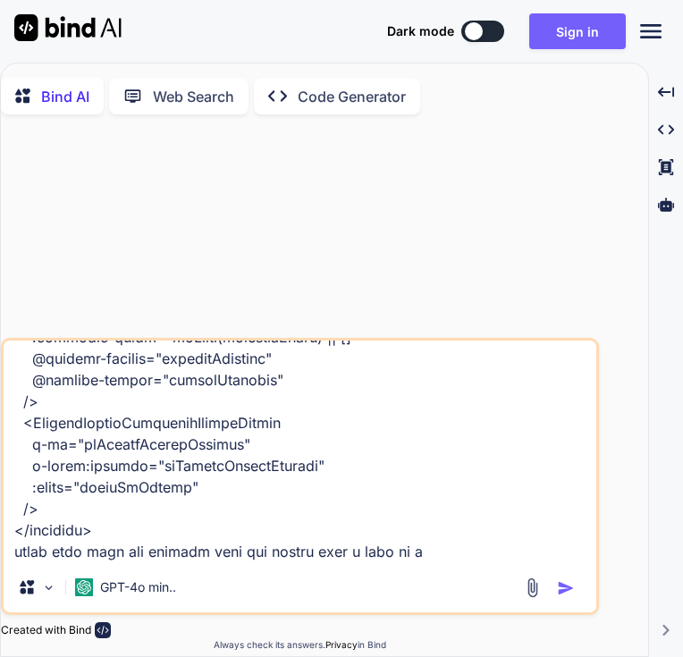
type textarea "x"
type textarea "<script setup lang="ts"> import type { ColumnProps } from '#shared/types/base' …"
type textarea "x"
type textarea "<script setup lang="ts"> import type { ColumnProps } from '#shared/types/base' …"
type textarea "x"
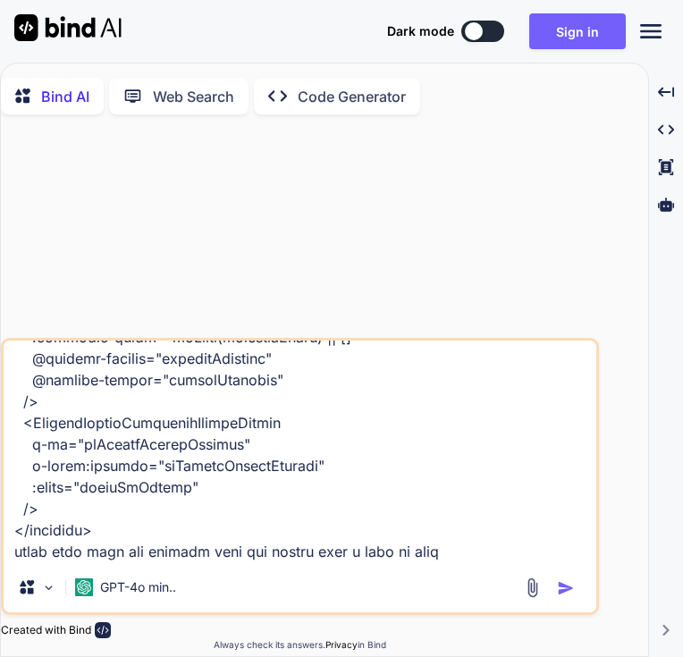
type textarea "<script setup lang="ts"> import type { ColumnProps } from '#shared/types/base' …"
type textarea "x"
type textarea "<script setup lang="ts"> import type { ColumnProps } from '#shared/types/base' …"
type textarea "x"
type textarea "<script setup lang="ts"> import type { ColumnProps } from '#shared/types/base' …"
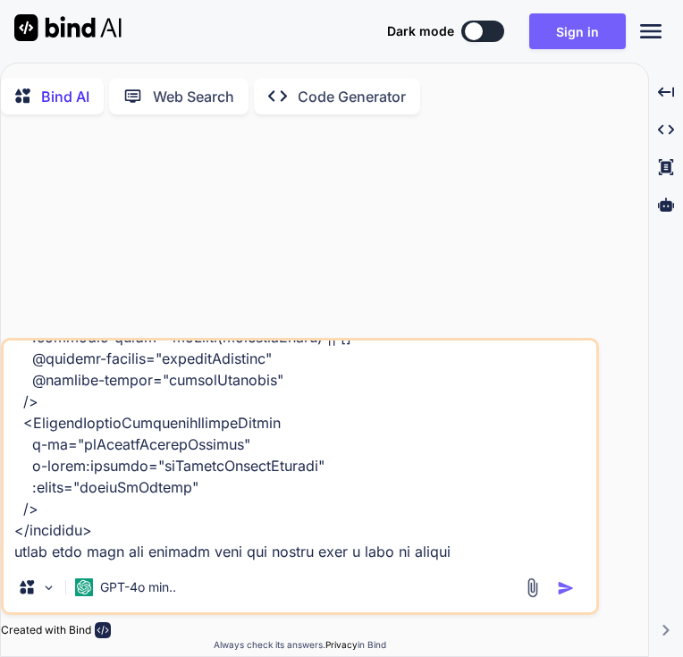
type textarea "x"
type textarea "<script setup lang="ts"> import type { ColumnProps } from '#shared/types/base' …"
type textarea "x"
type textarea "<script setup lang="ts"> import type { ColumnProps } from '#shared/types/base' …"
type textarea "x"
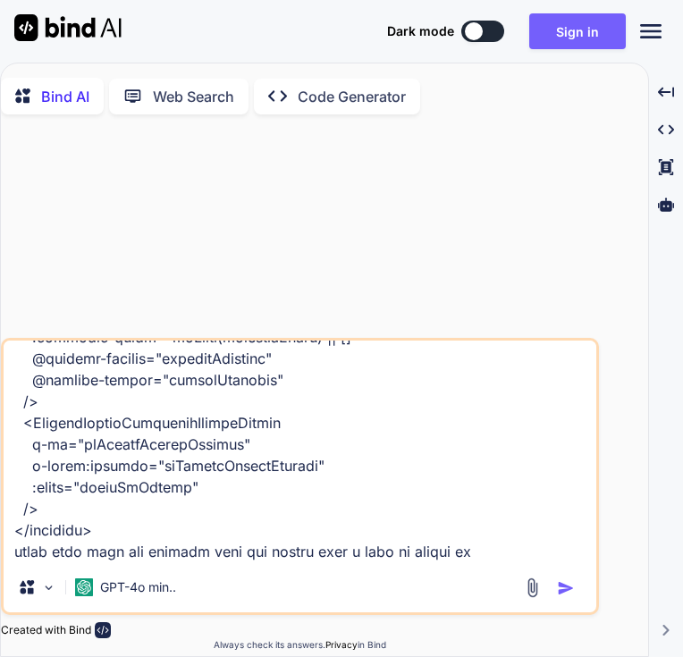
type textarea "<script setup lang="ts"> import type { ColumnProps } from '#shared/types/base' …"
type textarea "x"
type textarea "<script setup lang="ts"> import type { ColumnProps } from '#shared/types/base' …"
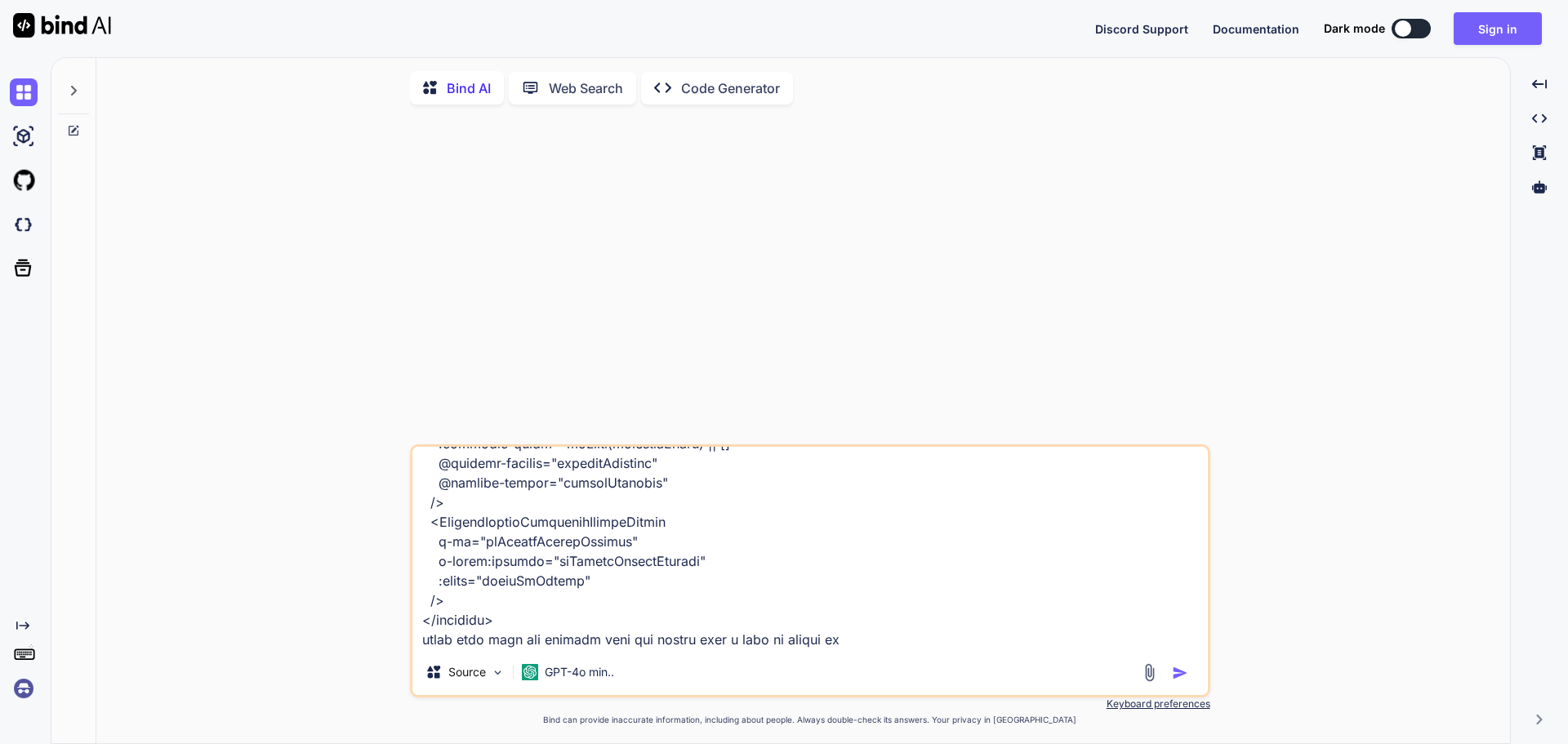
scroll to position [5804, 0]
click at [623, 236] on img "button" at bounding box center [1180, 673] width 16 height 16
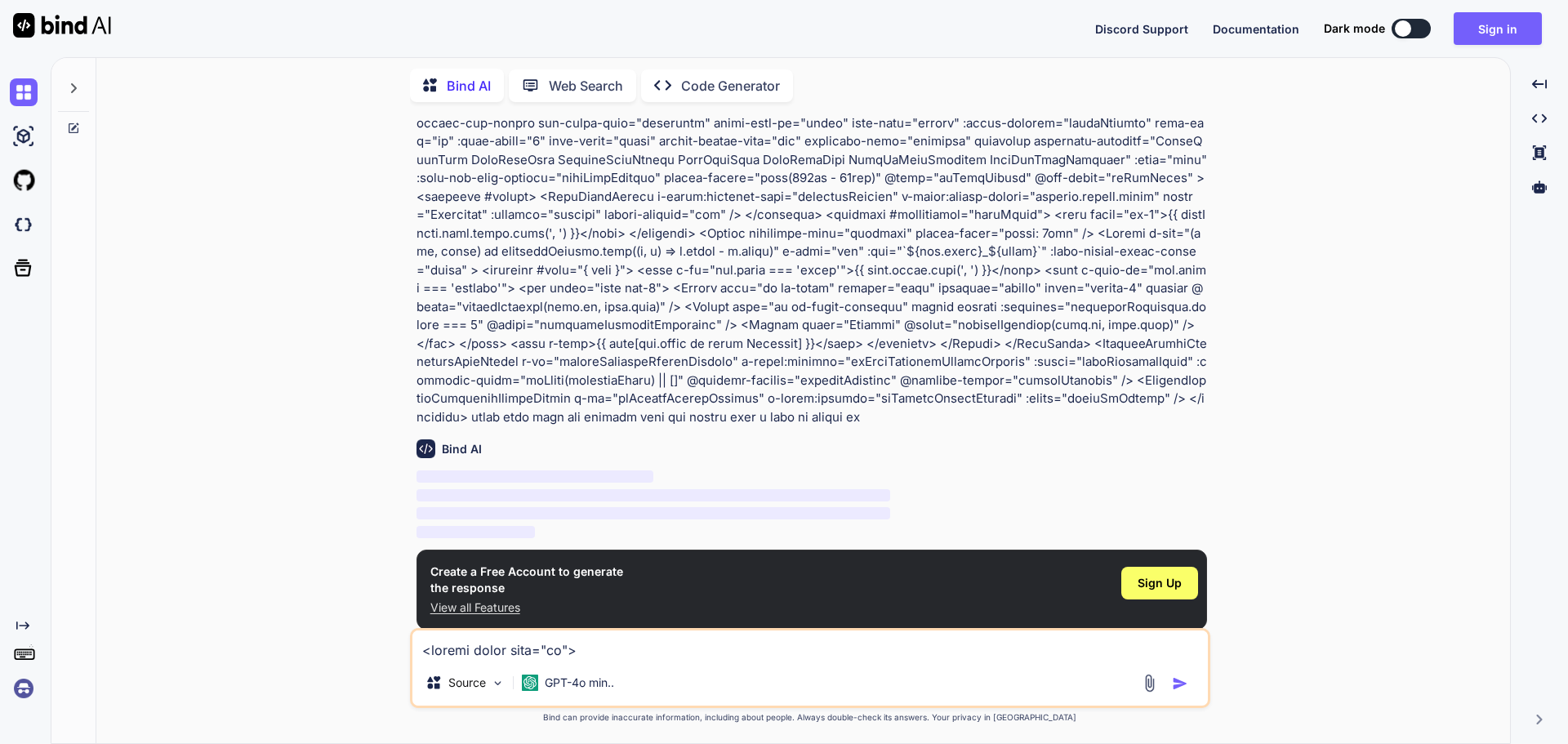
scroll to position [877, 0]
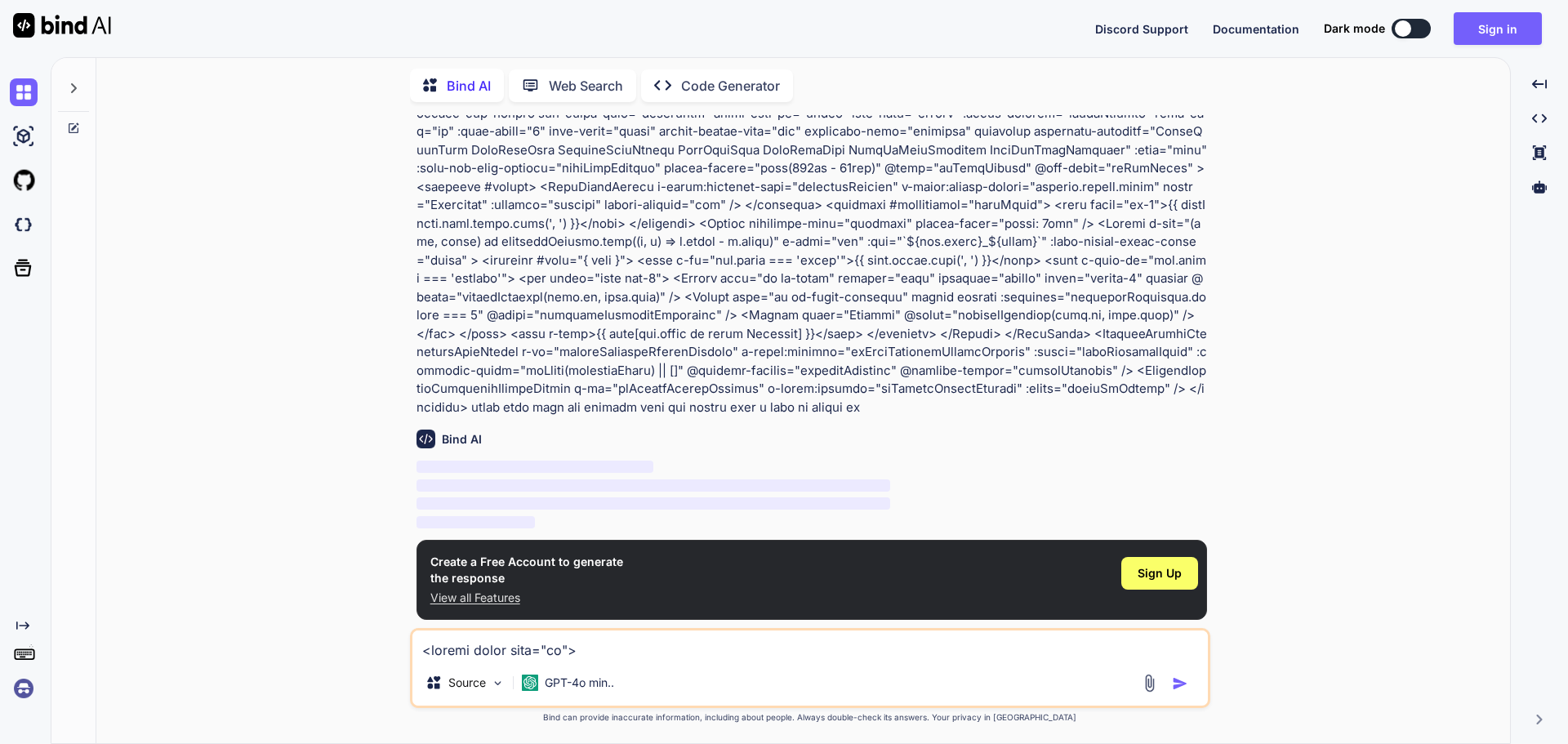
click at [623, 236] on div "You Bind AI ‌ ‌ ‌ ‌ Create a Free Account to generate the response View all Fea…" at bounding box center [810, 429] width 1401 height 628
click at [623, 236] on div "Source GPT-4o min.." at bounding box center [810, 668] width 800 height 80
click at [26, 236] on img at bounding box center [24, 688] width 27 height 27
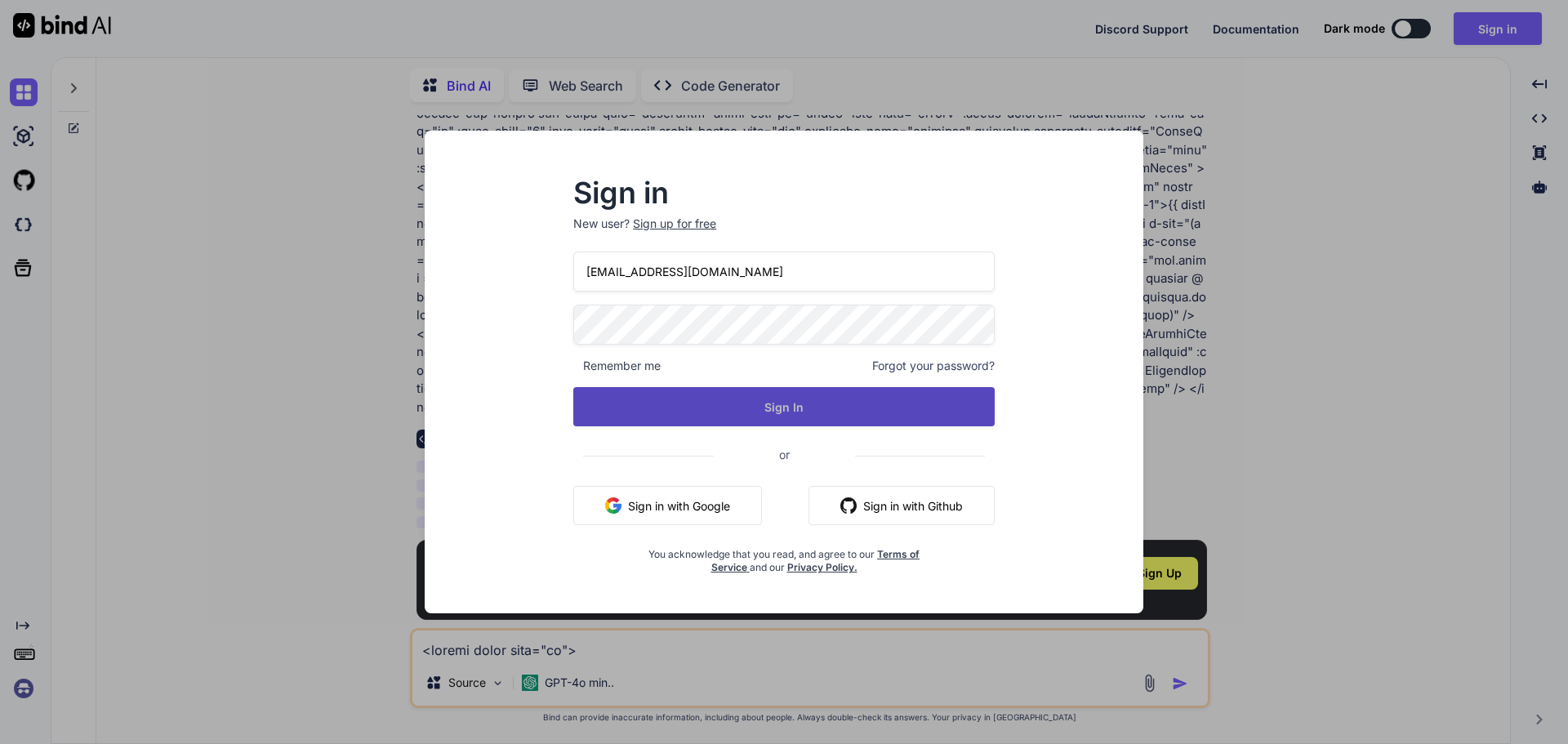
click at [623, 236] on button "Sign In" at bounding box center [783, 407] width 421 height 39
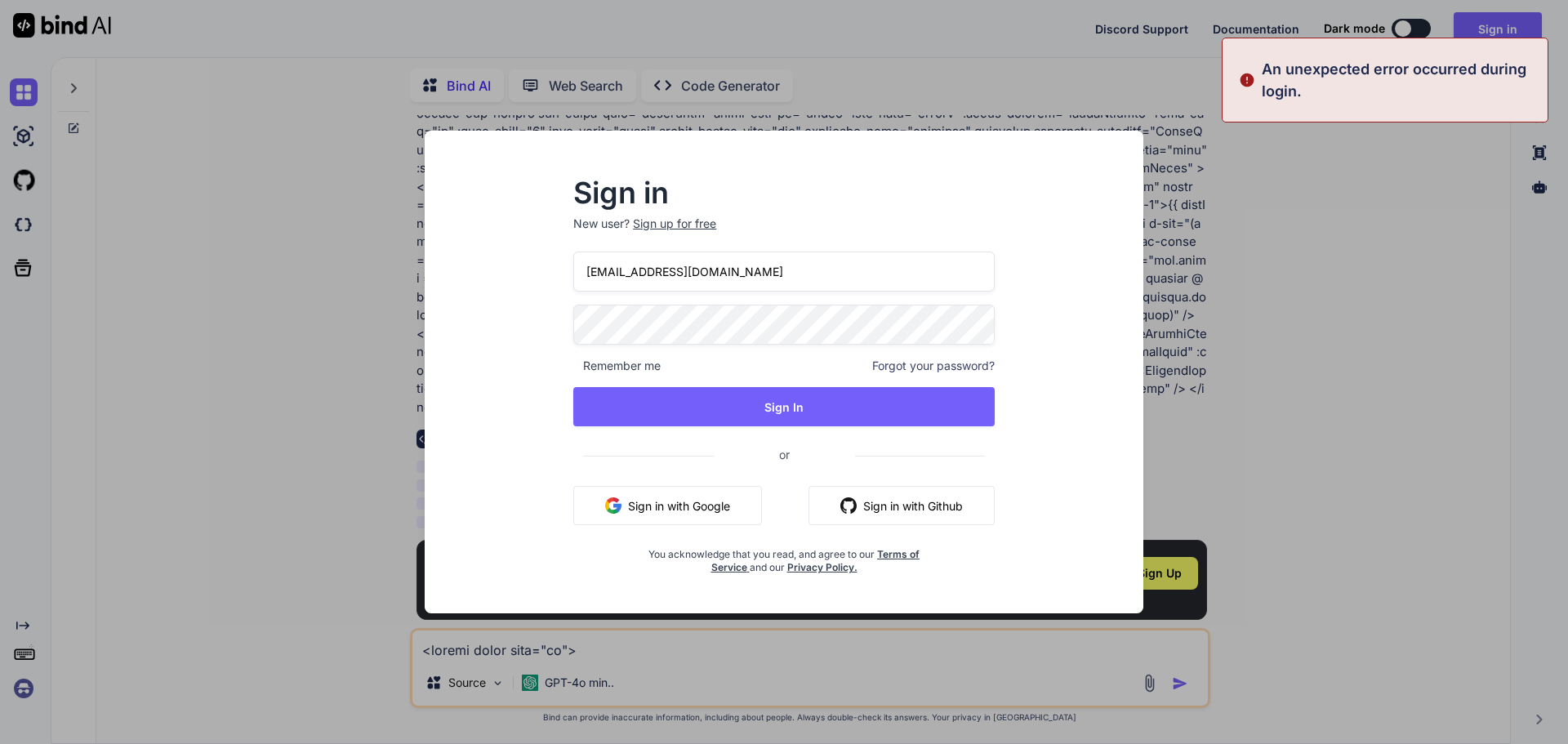
click at [623, 229] on div "Sign in New user? Sign up for free [EMAIL_ADDRESS][DOMAIN_NAME] Remember me For…" at bounding box center [784, 372] width 1568 height 744
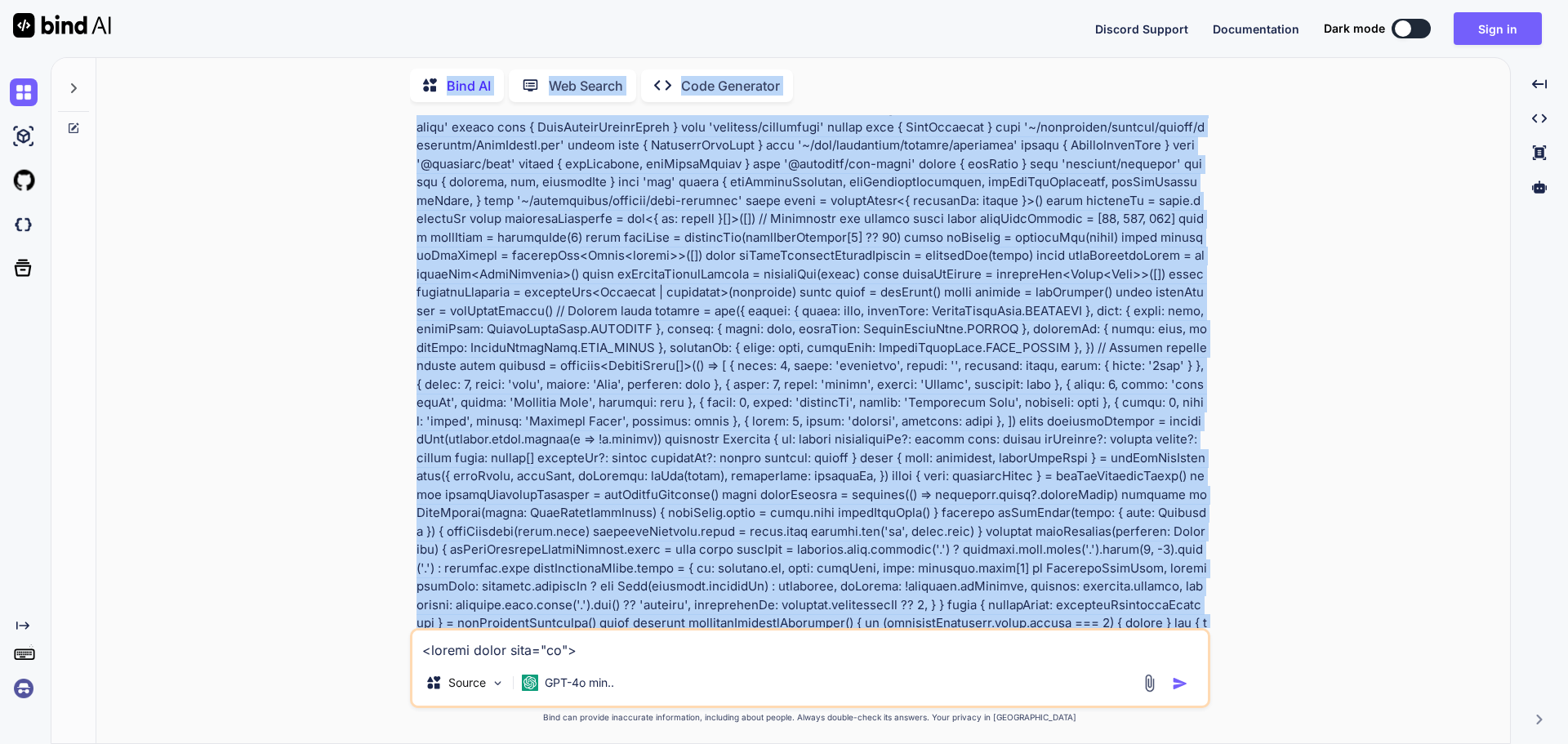
scroll to position [0, 0]
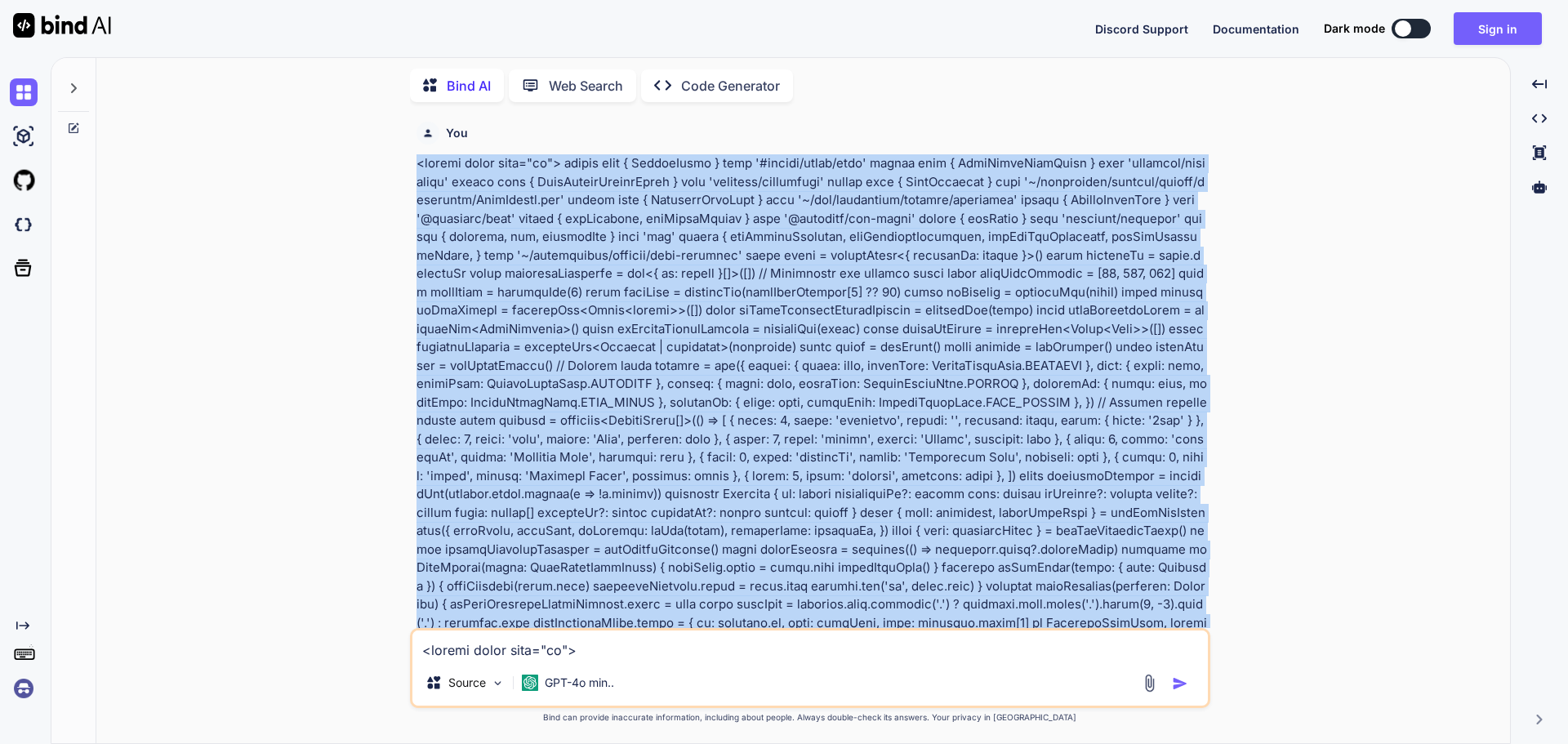
drag, startPoint x: 1016, startPoint y: 410, endPoint x: 409, endPoint y: 166, distance: 654.2
click at [410, 166] on div "You Bind AI ‌ ‌ ‌ ‌ Create a Free Account to generate the response View all Fea…" at bounding box center [810, 429] width 800 height 628
copy p "<script setup lang="ts"> import type { ColumnProps } from '#shared/types/base' …"
